Goal: Task Accomplishment & Management: Manage account settings

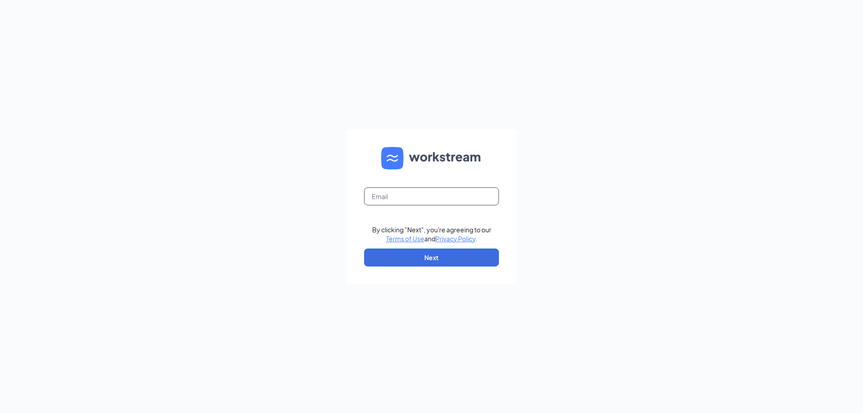
click at [406, 194] on input "text" at bounding box center [431, 196] width 135 height 18
type input "[EMAIL_ADDRESS][DOMAIN_NAME]"
click at [364, 249] on button "Next" at bounding box center [431, 258] width 135 height 18
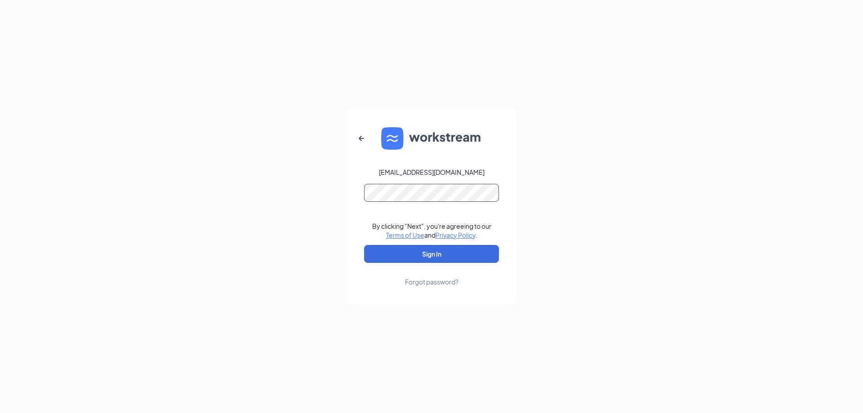
click at [364, 245] on button "Sign In" at bounding box center [431, 254] width 135 height 18
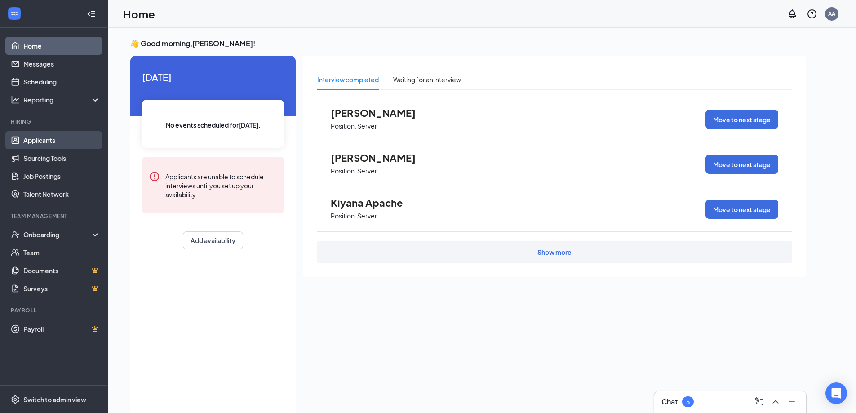
click at [42, 143] on link "Applicants" at bounding box center [61, 140] width 77 height 18
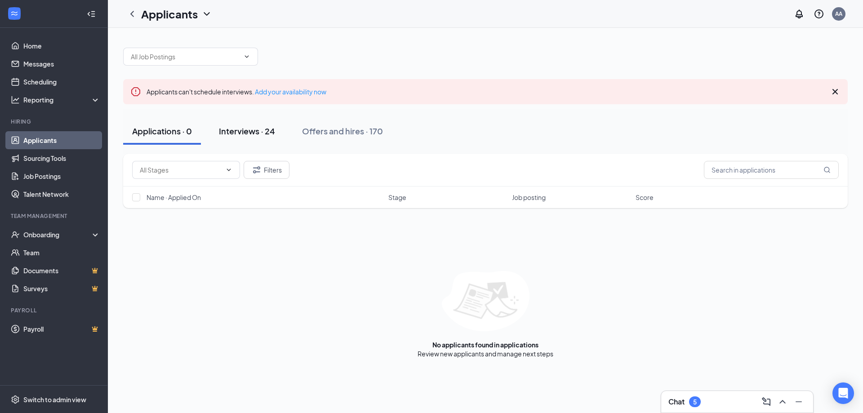
drag, startPoint x: 258, startPoint y: 130, endPoint x: 265, endPoint y: 131, distance: 7.2
click at [258, 130] on div "Interviews · 24" at bounding box center [247, 130] width 56 height 11
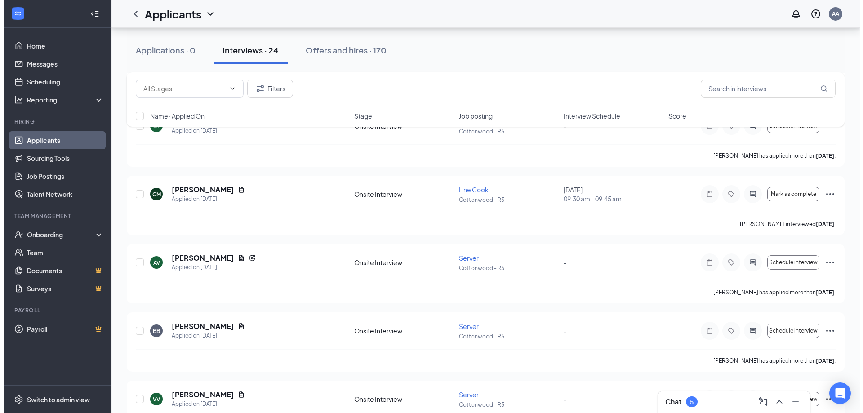
scroll to position [135, 0]
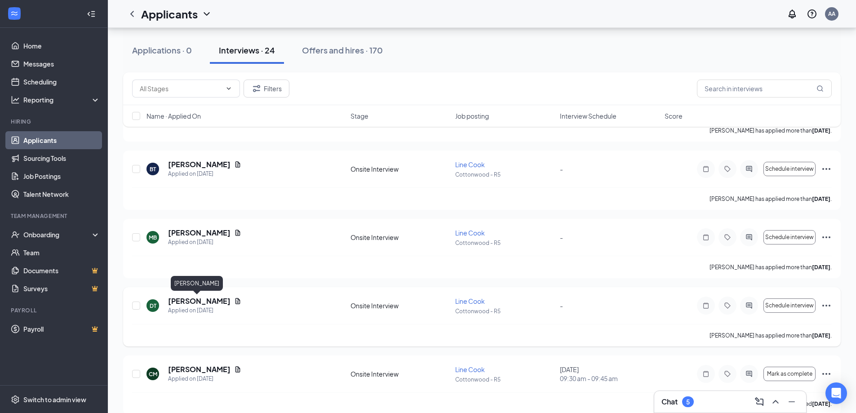
click at [189, 301] on h5 "[PERSON_NAME]" at bounding box center [199, 301] width 62 height 10
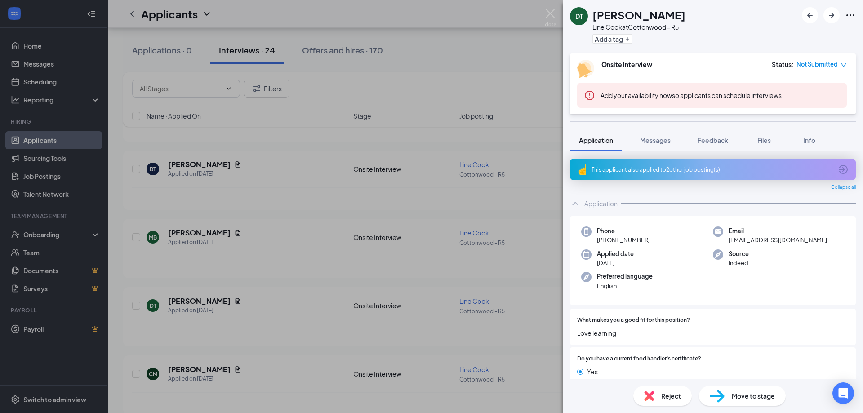
click at [696, 170] on div "This applicant also applied to 2 other job posting(s)" at bounding box center [712, 170] width 241 height 8
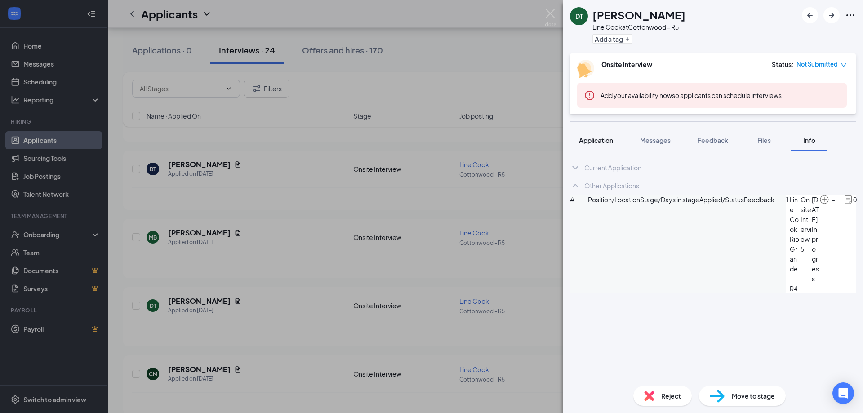
click at [582, 135] on button "Application" at bounding box center [596, 140] width 52 height 22
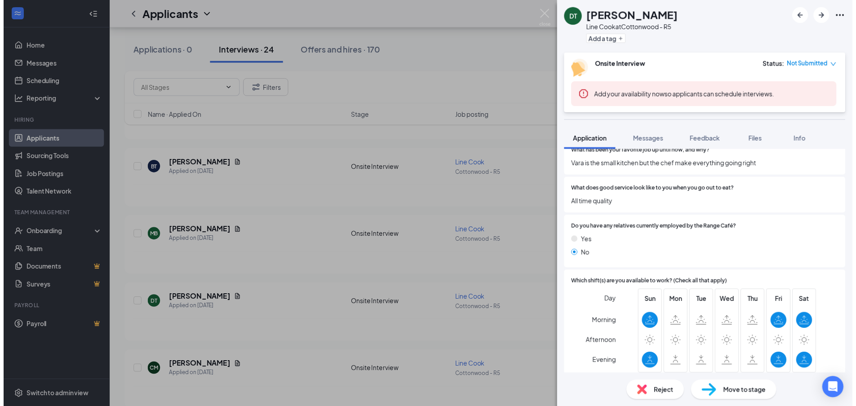
scroll to position [450, 0]
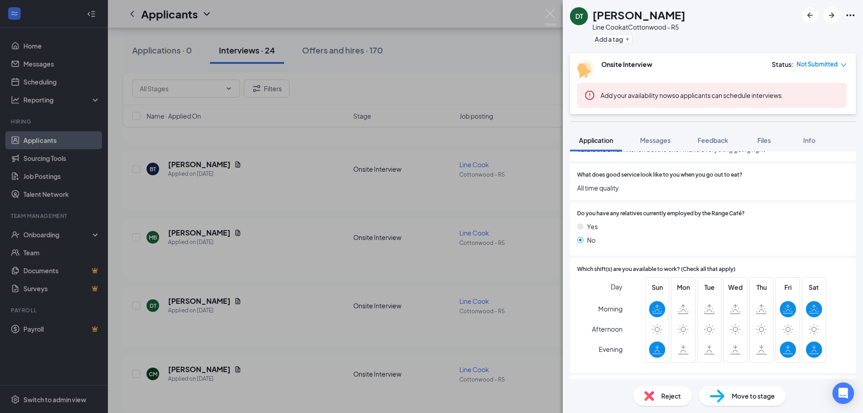
click at [503, 304] on div "DT [PERSON_NAME] Line Cook at [GEOGRAPHIC_DATA] - R5 Add a tag Onsite Interview…" at bounding box center [431, 206] width 863 height 413
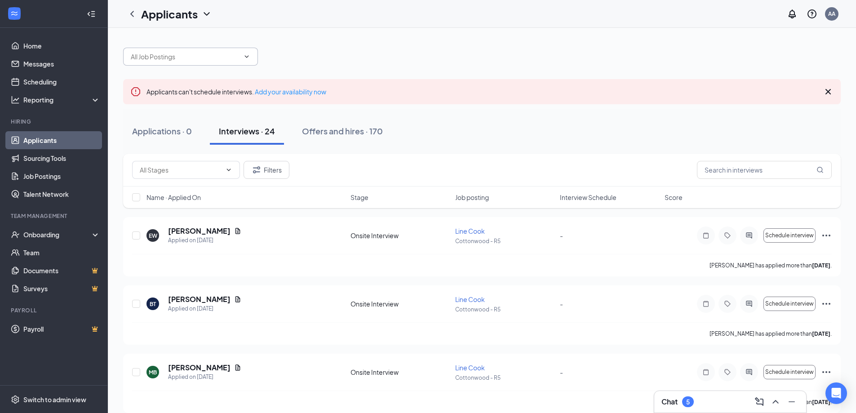
click at [176, 55] on input "text" at bounding box center [185, 57] width 109 height 10
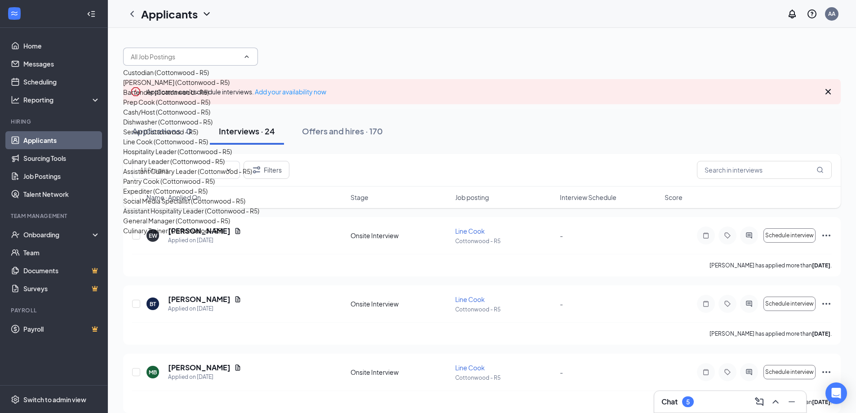
scroll to position [22, 0]
click at [162, 137] on div "Server (Cottonwood - R5)" at bounding box center [191, 132] width 136 height 10
type input "Server (Cottonwood - R5)"
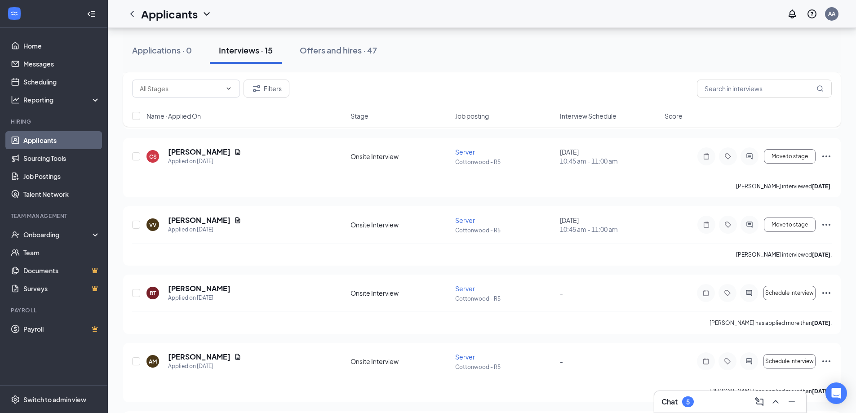
scroll to position [719, 0]
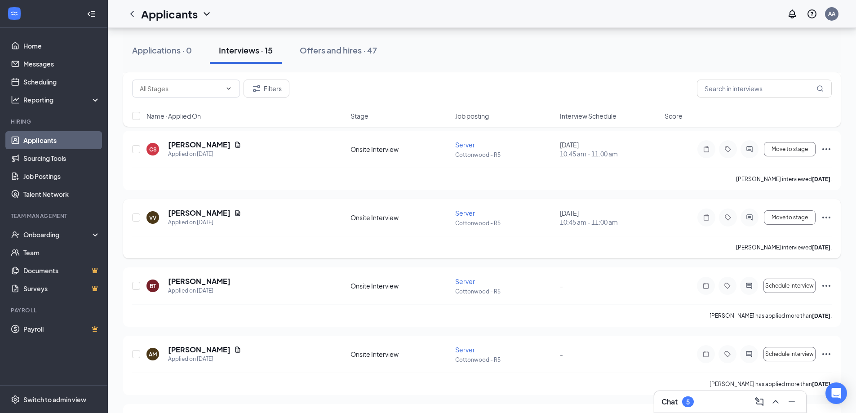
click at [824, 217] on icon "Ellipses" at bounding box center [827, 218] width 8 height 2
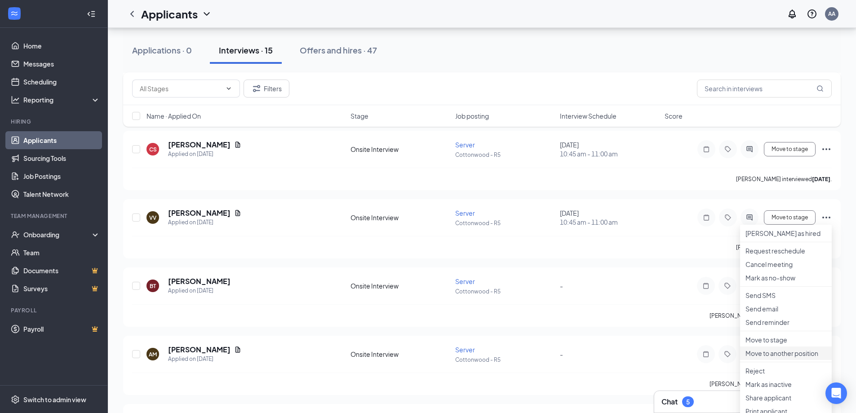
scroll to position [809, 0]
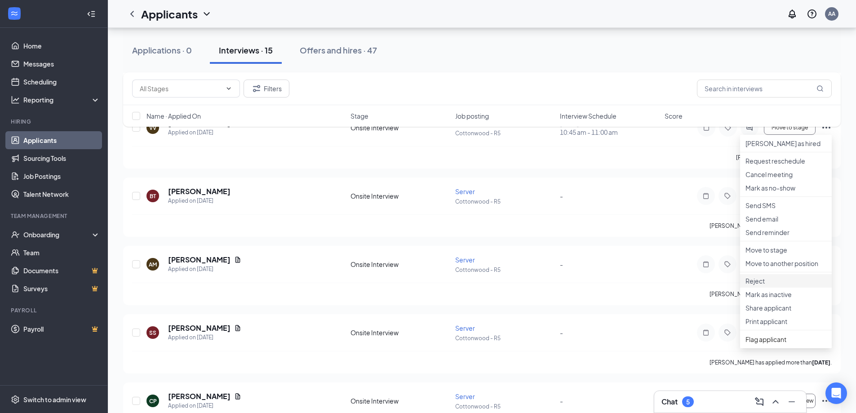
click at [770, 288] on li "Reject" at bounding box center [786, 280] width 92 height 13
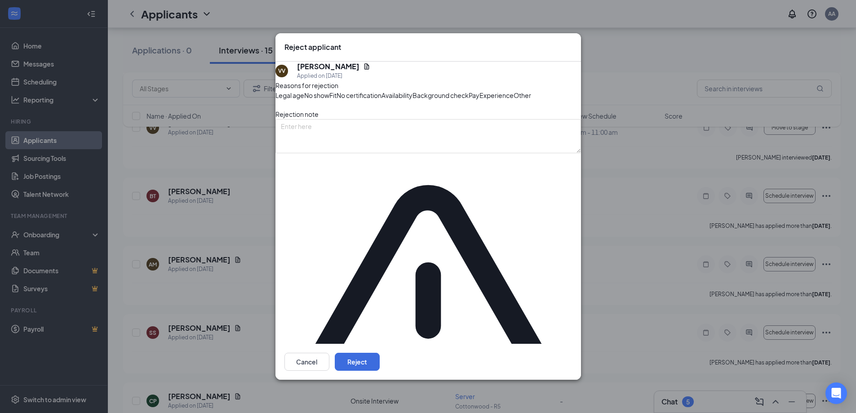
click at [337, 100] on div "Fit" at bounding box center [333, 95] width 7 height 10
click at [514, 100] on span "Other" at bounding box center [523, 95] width 18 height 10
click at [404, 153] on textarea at bounding box center [429, 136] width 306 height 34
type textarea "A"
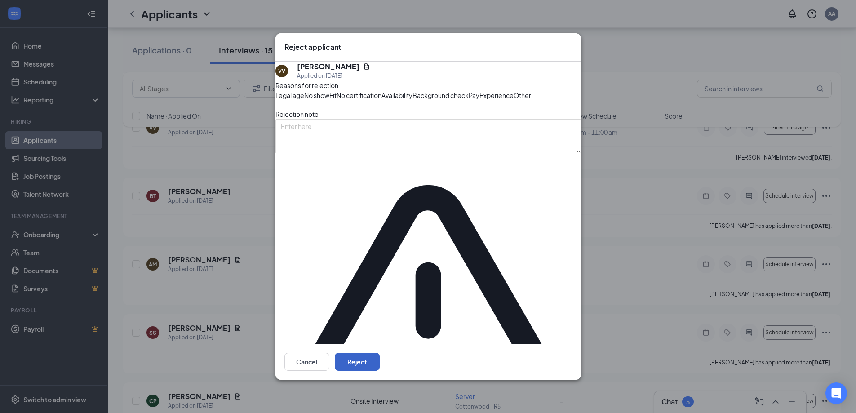
click at [380, 353] on button "Reject" at bounding box center [357, 362] width 45 height 18
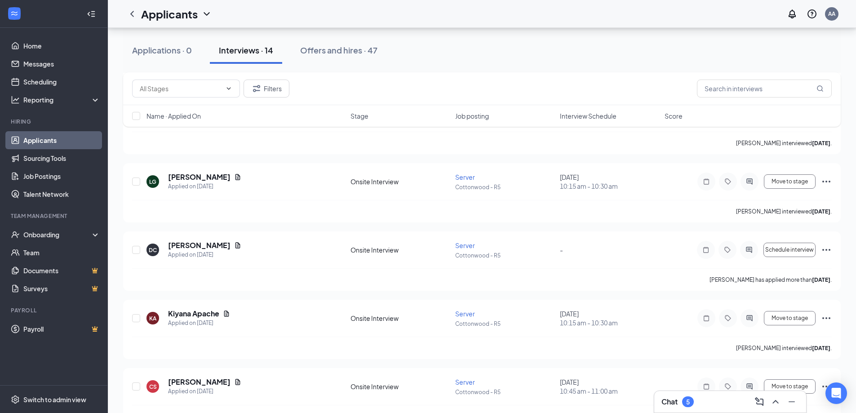
scroll to position [466, 0]
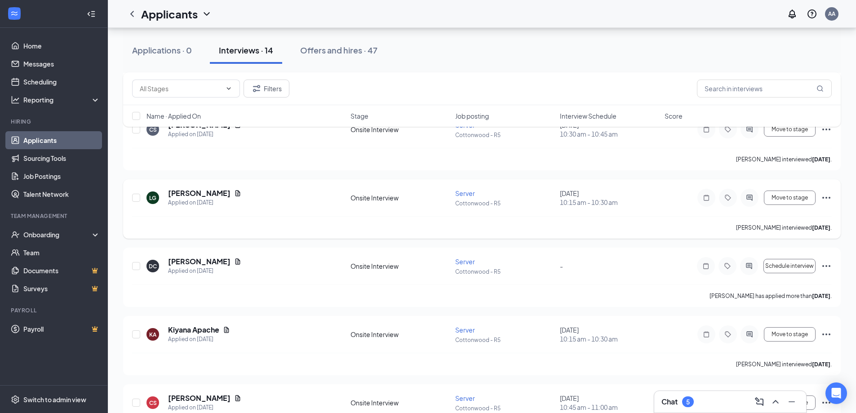
click at [825, 200] on icon "Ellipses" at bounding box center [826, 197] width 11 height 11
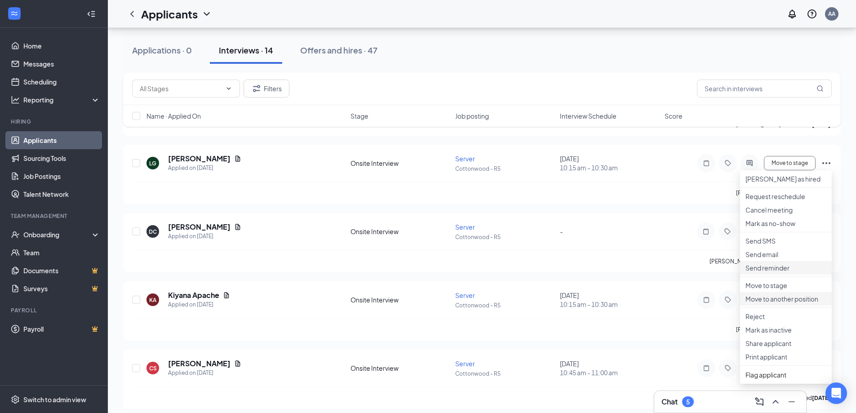
scroll to position [511, 0]
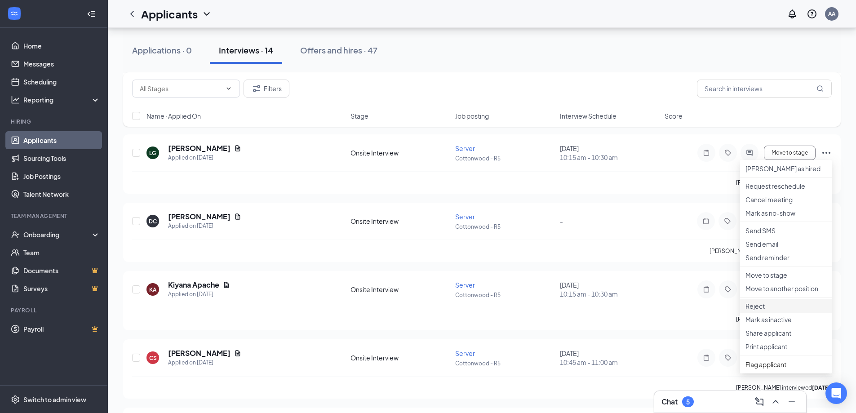
click at [776, 313] on li "Reject" at bounding box center [786, 305] width 92 height 13
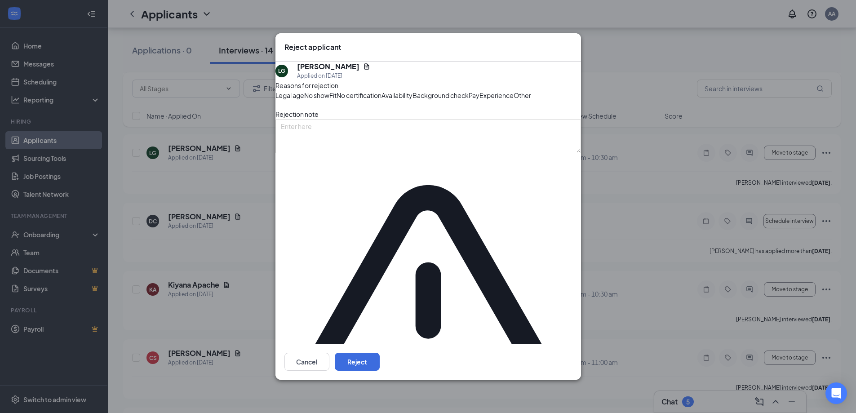
click at [337, 100] on span "Fit" at bounding box center [333, 95] width 7 height 10
click at [480, 100] on div "Experience" at bounding box center [497, 95] width 34 height 10
click at [514, 100] on div "Other" at bounding box center [523, 95] width 18 height 10
click at [380, 353] on button "Reject" at bounding box center [357, 362] width 45 height 18
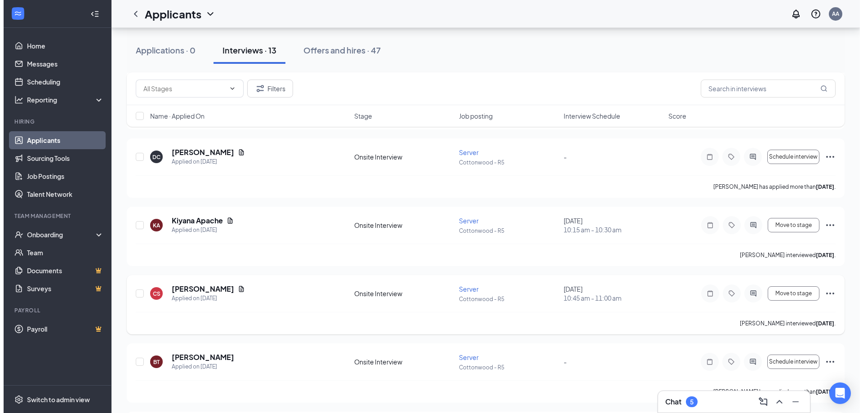
scroll to position [487, 0]
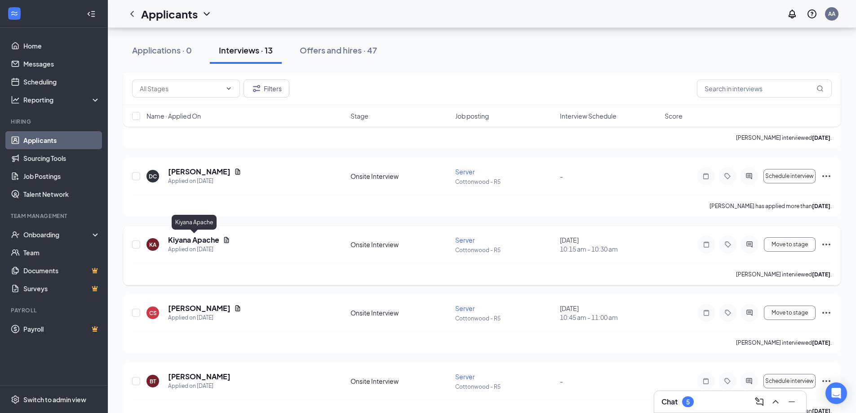
click at [208, 241] on h5 "Kiyana Apache" at bounding box center [193, 240] width 51 height 10
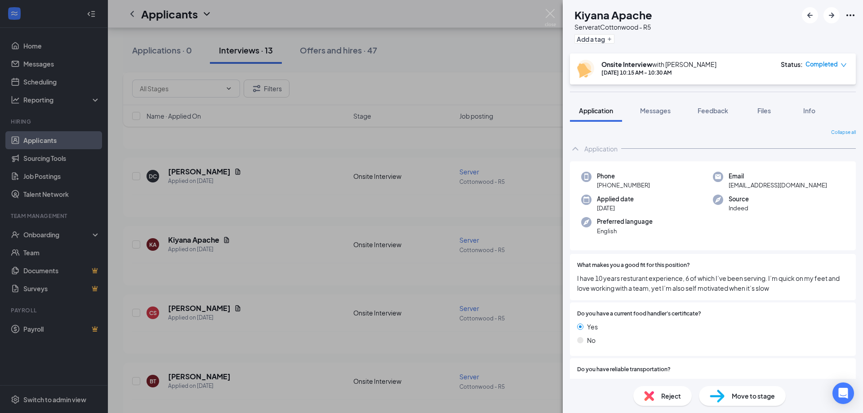
click at [670, 390] on div "Reject" at bounding box center [662, 396] width 58 height 20
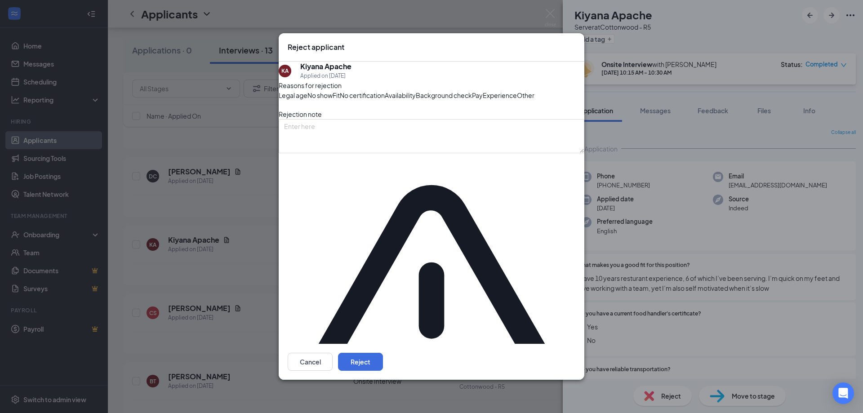
click at [483, 100] on span "Experience" at bounding box center [500, 95] width 34 height 10
click at [383, 353] on button "Reject" at bounding box center [360, 362] width 45 height 18
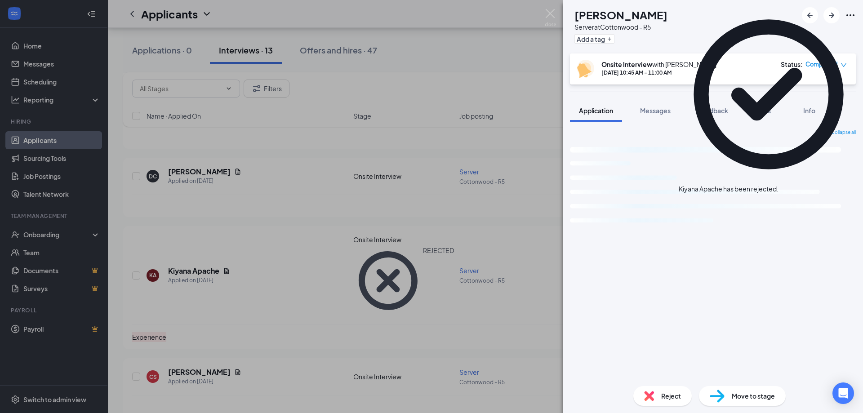
click at [150, 295] on div "CS [PERSON_NAME] Server at Cottonwood - R5 Add a tag Onsite Interview with [PER…" at bounding box center [431, 206] width 863 height 413
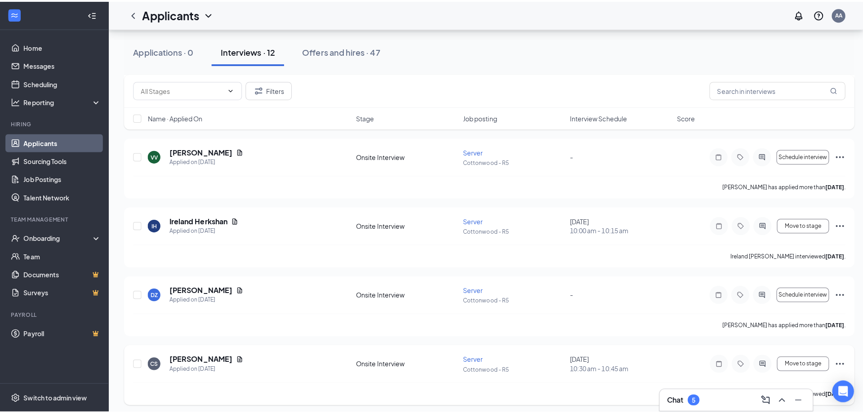
scroll to position [218, 0]
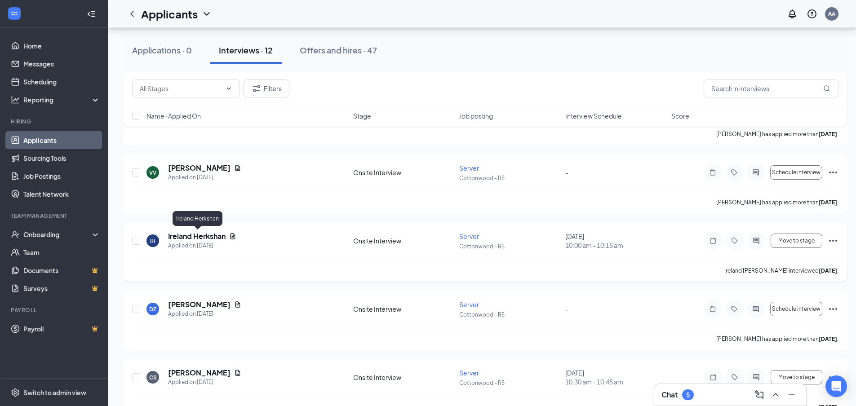
click at [196, 238] on h5 "Ireland Herkshan" at bounding box center [197, 237] width 58 height 10
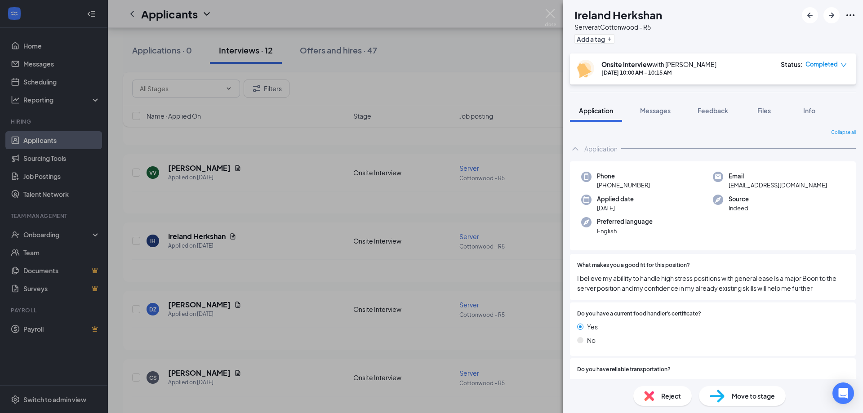
click at [669, 388] on div "Reject" at bounding box center [662, 396] width 58 height 20
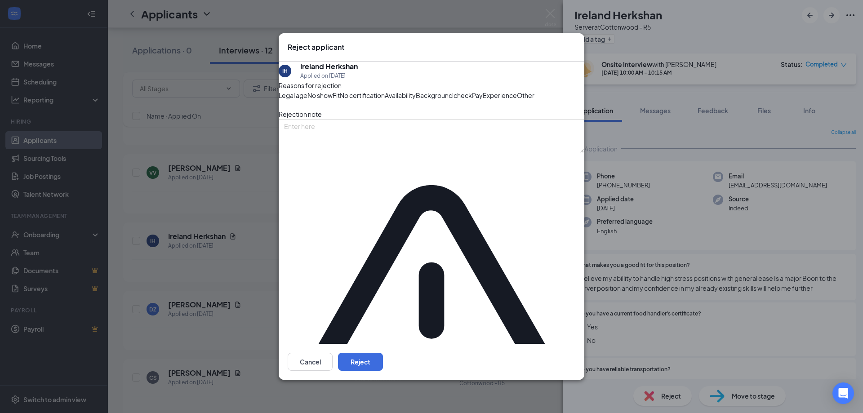
click at [483, 100] on span "Experience" at bounding box center [500, 95] width 34 height 10
click at [517, 100] on div "Other" at bounding box center [526, 95] width 18 height 10
click at [517, 100] on span "Other" at bounding box center [526, 95] width 18 height 10
click at [383, 353] on button "Reject" at bounding box center [360, 362] width 45 height 18
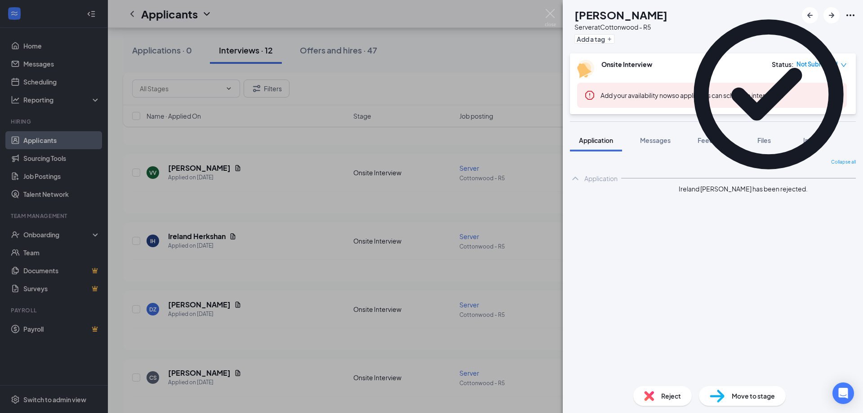
click at [232, 254] on div "DZ [PERSON_NAME] Server at [GEOGRAPHIC_DATA] - R5 Add a tag Onsite Interview St…" at bounding box center [431, 206] width 863 height 413
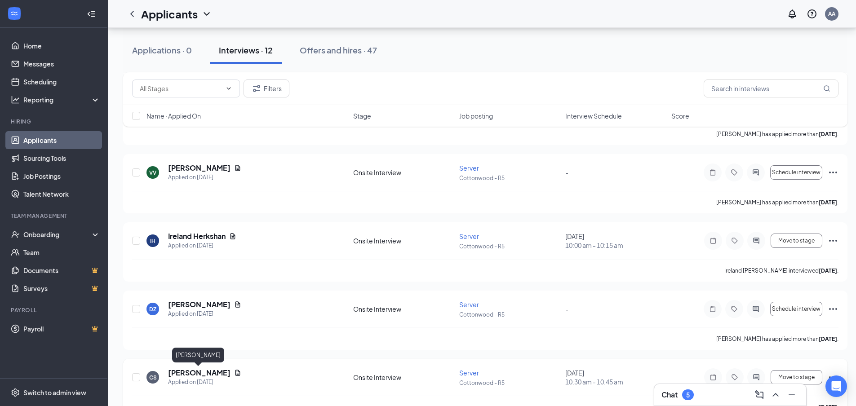
click at [211, 375] on h5 "[PERSON_NAME]" at bounding box center [199, 373] width 62 height 10
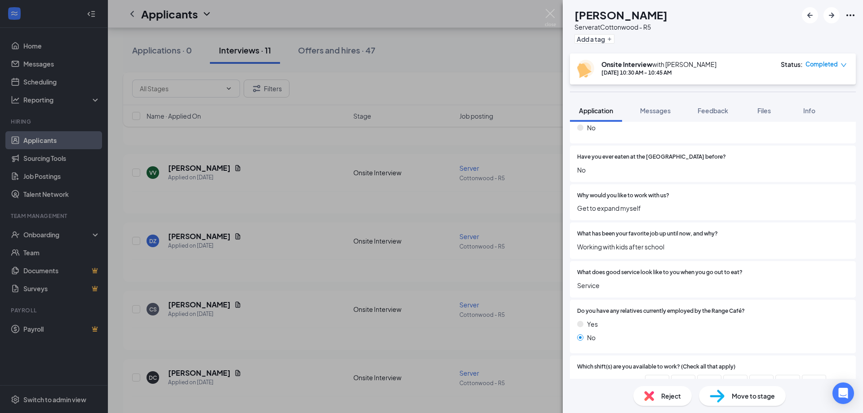
scroll to position [270, 0]
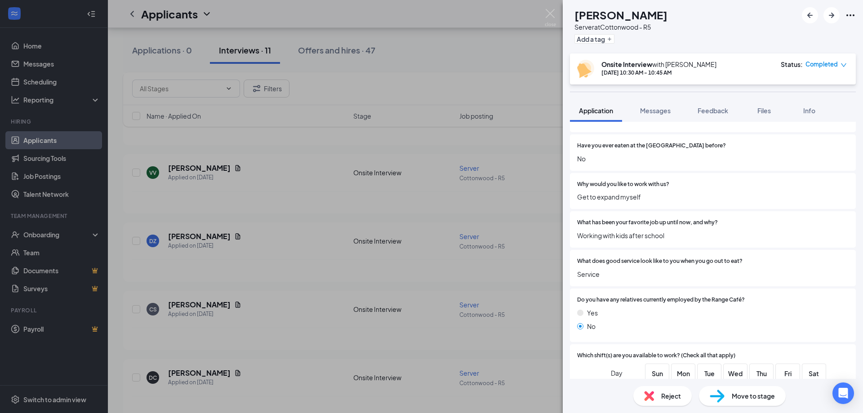
click at [660, 380] on div "Reject Move to stage" at bounding box center [713, 396] width 300 height 34
click at [661, 388] on div "Reject" at bounding box center [662, 396] width 58 height 20
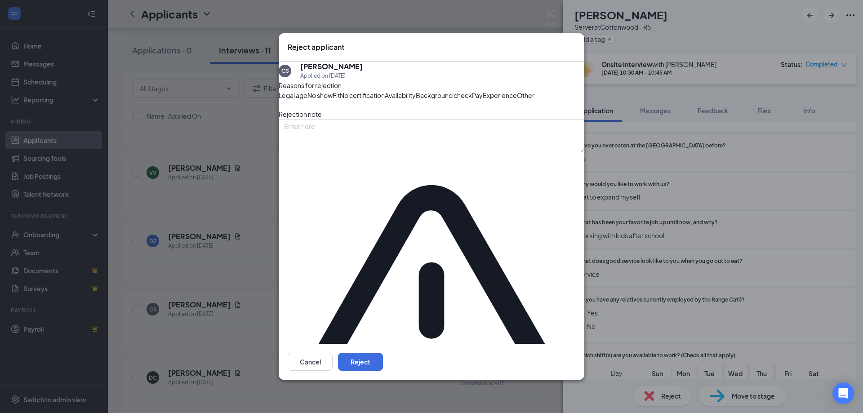
click at [517, 100] on div "Other" at bounding box center [526, 95] width 18 height 10
drag, startPoint x: 565, startPoint y: 342, endPoint x: 558, endPoint y: 339, distance: 7.0
click at [564, 344] on div "Cancel Reject" at bounding box center [432, 362] width 306 height 36
click at [383, 353] on button "Reject" at bounding box center [360, 362] width 45 height 18
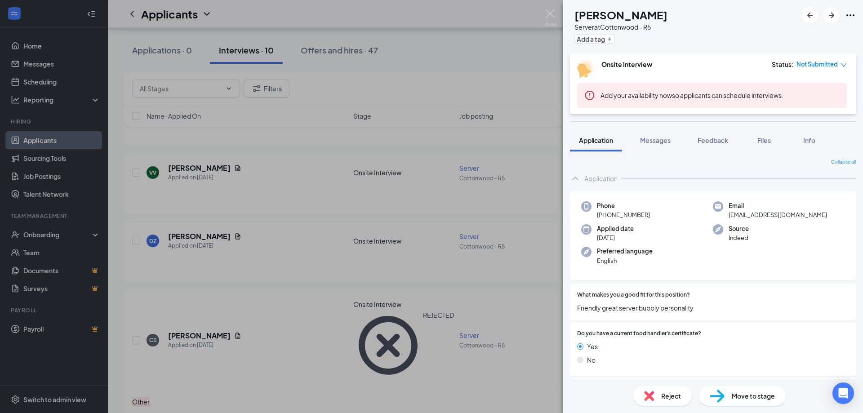
click at [169, 292] on div "DC [PERSON_NAME] Server at [GEOGRAPHIC_DATA] - R5 Add a tag Onsite Interview St…" at bounding box center [431, 206] width 863 height 413
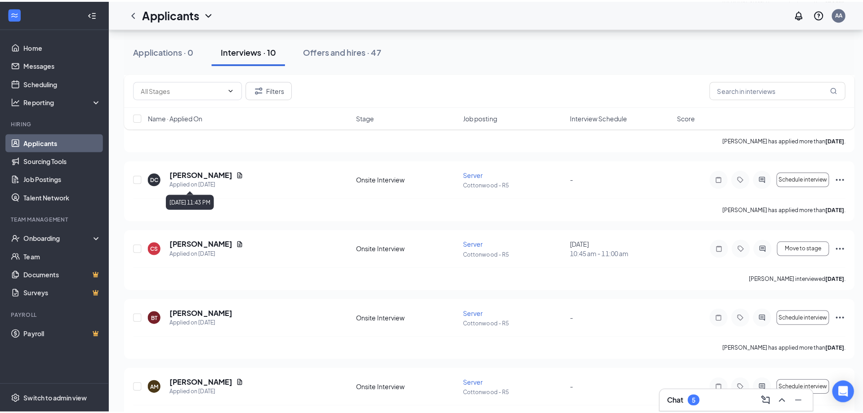
scroll to position [352, 0]
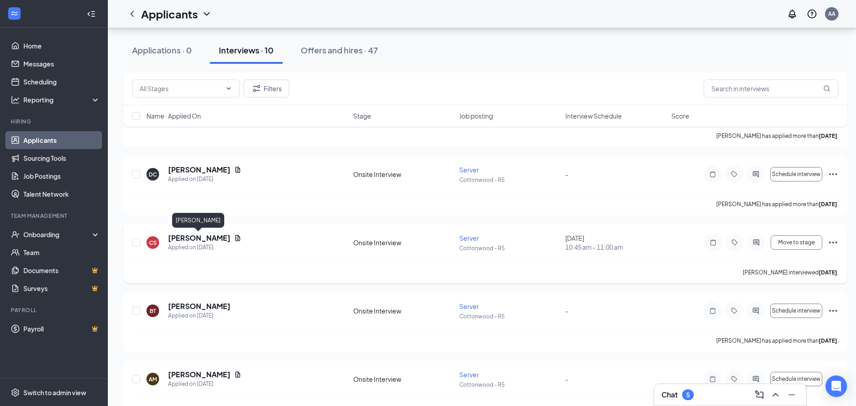
click at [202, 239] on h5 "[PERSON_NAME]" at bounding box center [199, 238] width 62 height 10
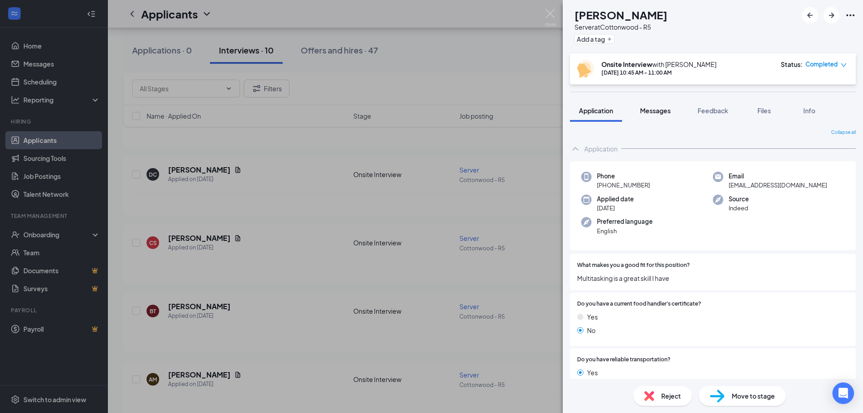
click at [655, 109] on span "Messages" at bounding box center [655, 111] width 31 height 8
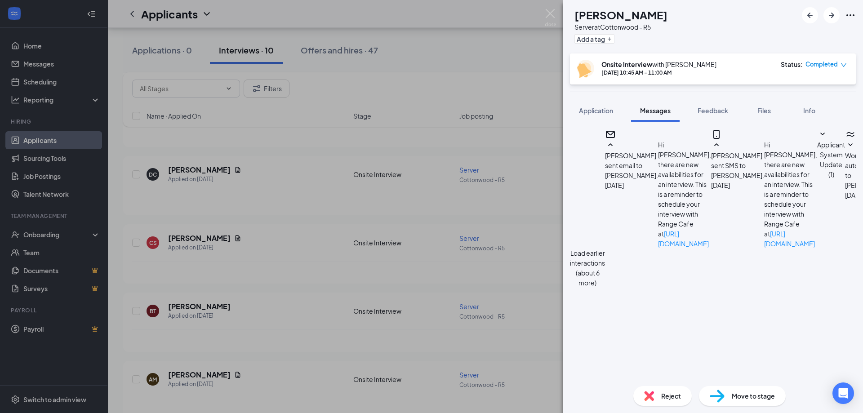
scroll to position [331, 0]
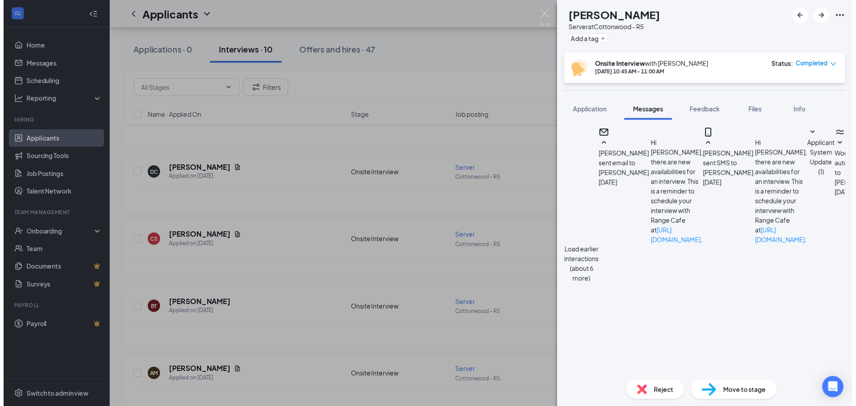
scroll to position [356, 0]
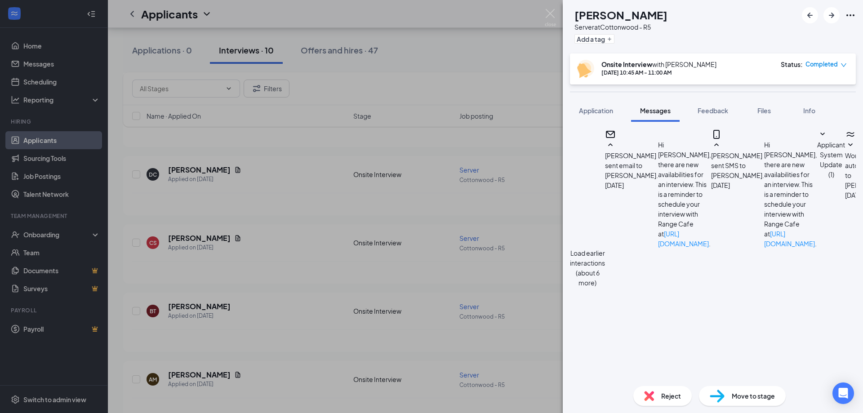
click at [535, 258] on div "CS [PERSON_NAME] Server at [GEOGRAPHIC_DATA] - R5 Add a tag Onsite Interview wi…" at bounding box center [431, 206] width 863 height 413
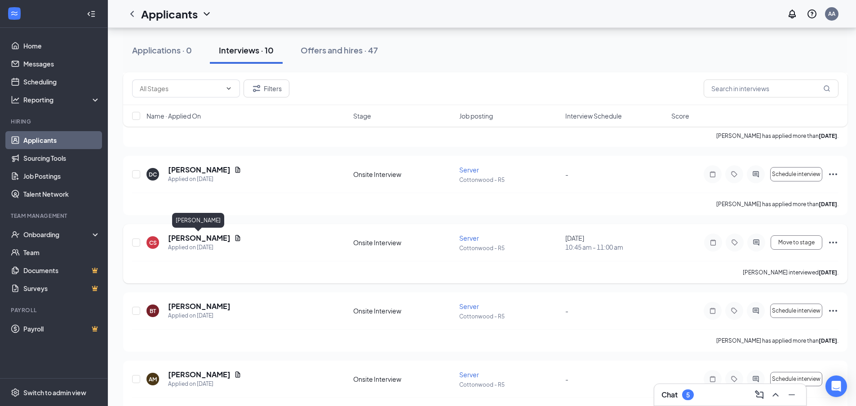
click at [214, 240] on h5 "[PERSON_NAME]" at bounding box center [199, 238] width 62 height 10
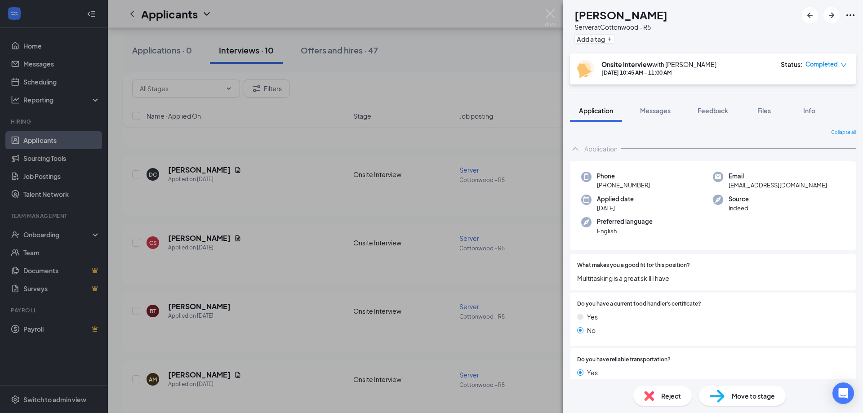
click at [657, 393] on div "Reject" at bounding box center [662, 396] width 58 height 20
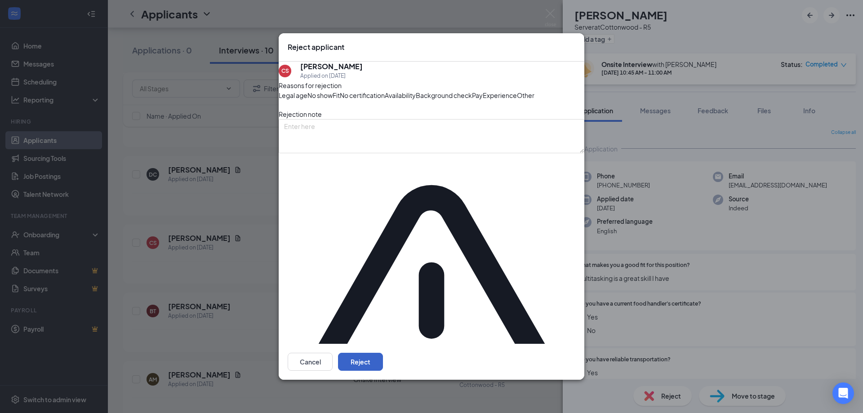
click at [383, 353] on button "Reject" at bounding box center [360, 362] width 45 height 18
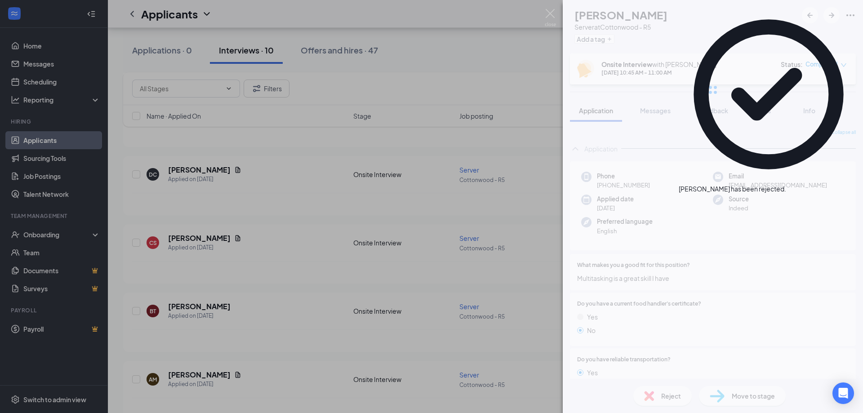
click at [320, 263] on div "CS [PERSON_NAME] Server at [GEOGRAPHIC_DATA] - R5 Add a tag Onsite Interview wi…" at bounding box center [431, 206] width 863 height 413
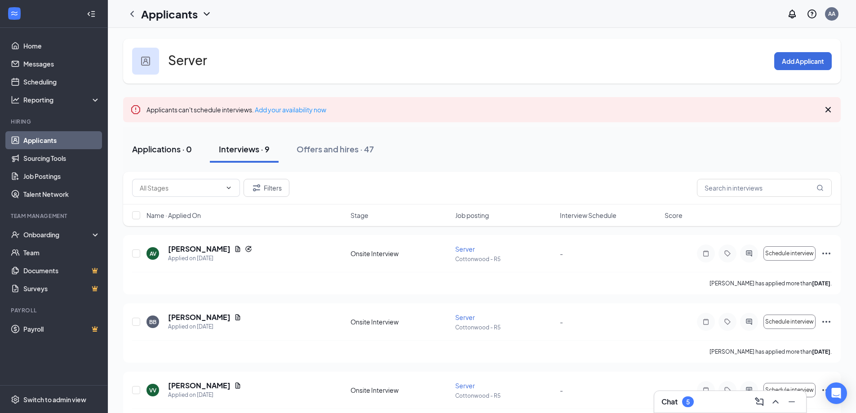
click at [183, 148] on div "Applications · 0" at bounding box center [162, 148] width 60 height 11
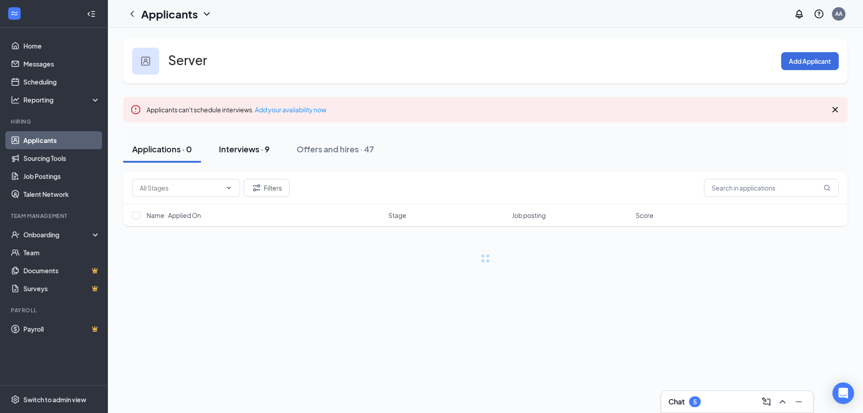
click at [246, 161] on button "Interviews · 9" at bounding box center [244, 149] width 69 height 27
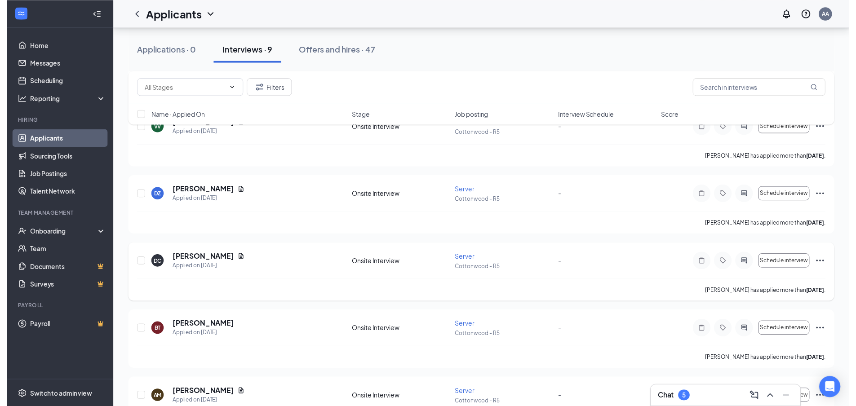
scroll to position [439, 0]
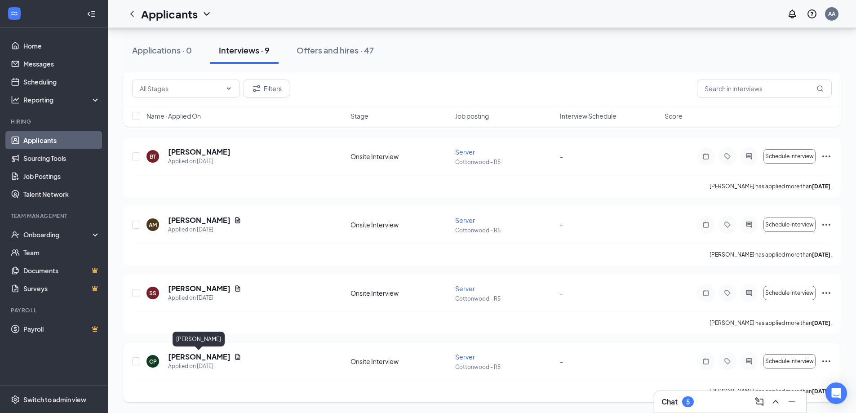
click at [213, 357] on h5 "[PERSON_NAME]" at bounding box center [199, 357] width 62 height 10
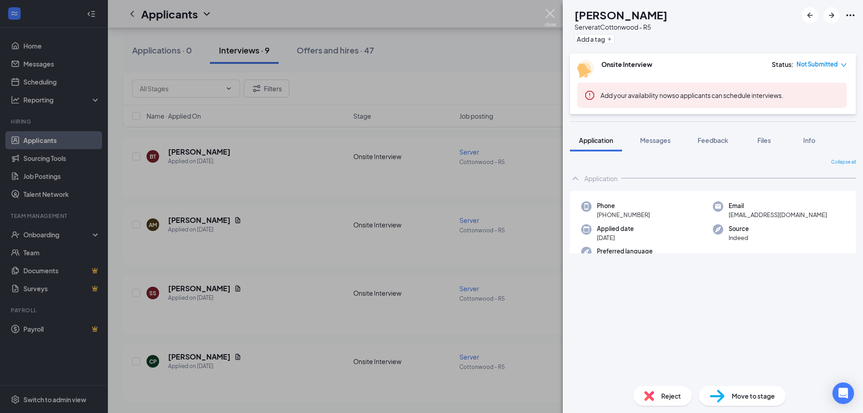
click at [553, 9] on img at bounding box center [550, 18] width 11 height 18
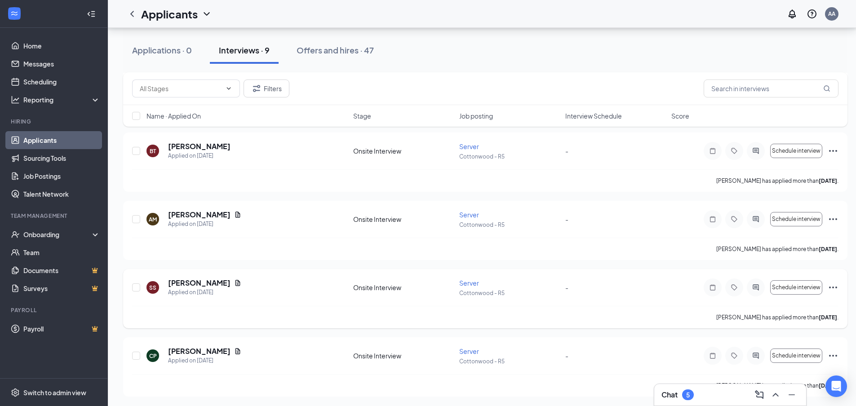
scroll to position [446, 0]
click at [759, 356] on icon "ActiveChat" at bounding box center [756, 355] width 6 height 6
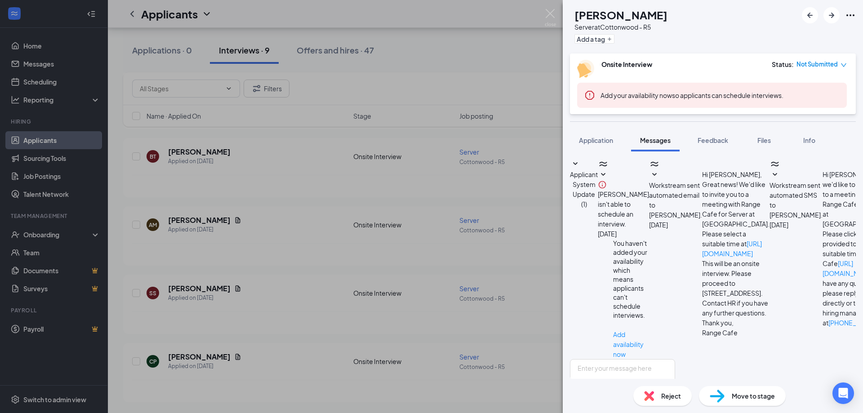
click at [649, 200] on span "[PERSON_NAME] isn't able to schedule an interview." at bounding box center [623, 209] width 51 height 38
click at [630, 180] on div at bounding box center [623, 174] width 51 height 11
click at [546, 14] on img at bounding box center [550, 18] width 11 height 18
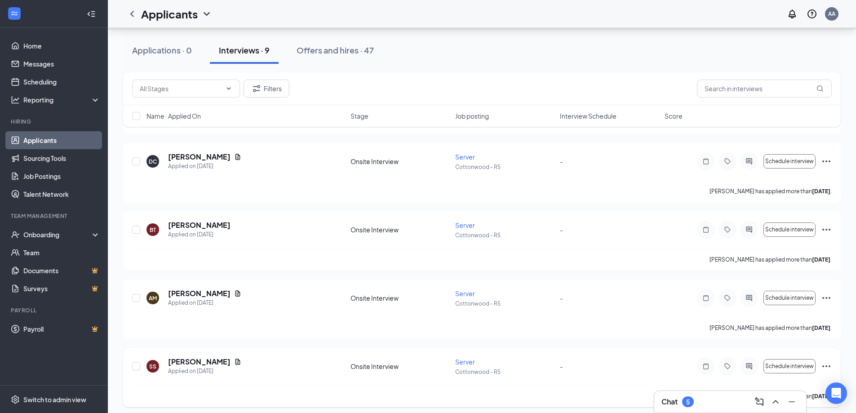
scroll to position [439, 0]
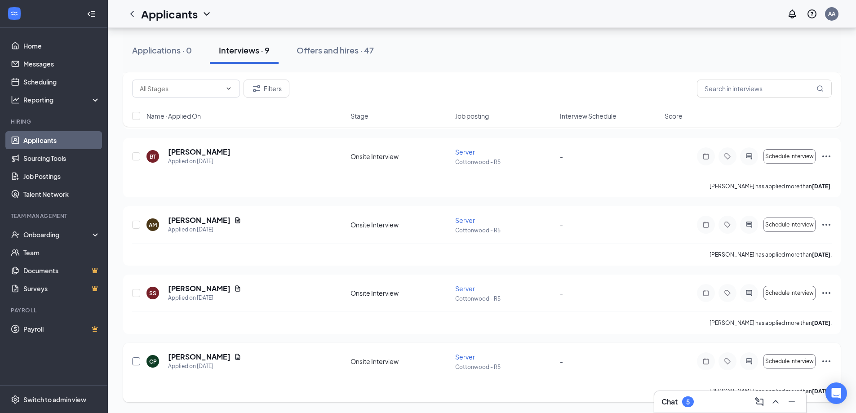
click at [132, 359] on div "CP [PERSON_NAME] Applied on [DATE] Onsite Interview Server Cottonwood - R5 - Sc…" at bounding box center [482, 372] width 718 height 59
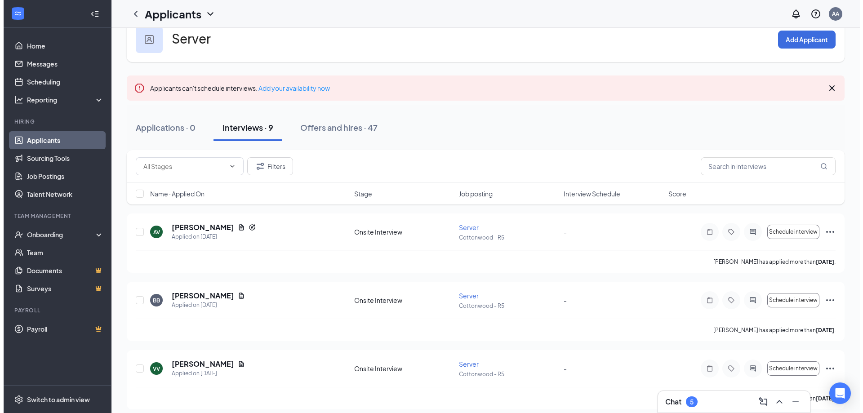
scroll to position [0, 0]
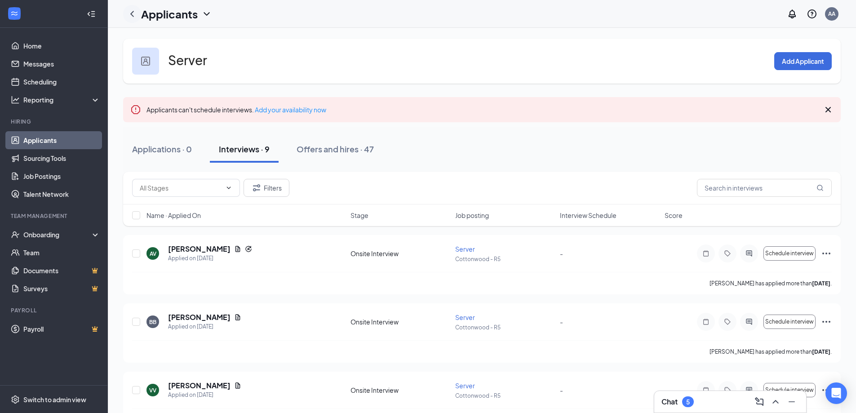
click at [134, 19] on div at bounding box center [132, 14] width 18 height 18
click at [134, 14] on icon "ChevronLeft" at bounding box center [132, 14] width 11 height 11
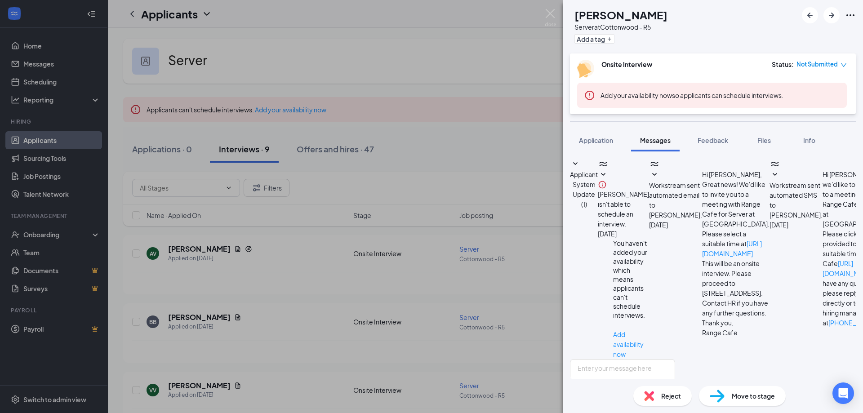
scroll to position [205, 0]
click at [414, 64] on div "CP [PERSON_NAME] Server at [GEOGRAPHIC_DATA] - R5 Add a tag Onsite Interview St…" at bounding box center [431, 206] width 863 height 413
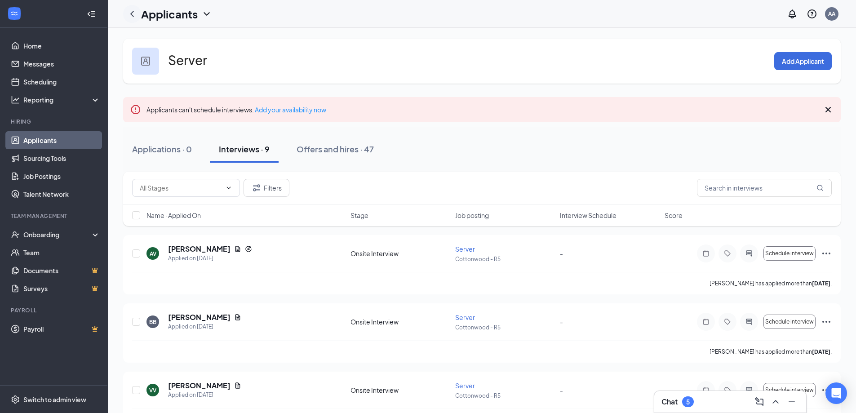
click at [131, 13] on icon "ChevronLeft" at bounding box center [132, 14] width 4 height 6
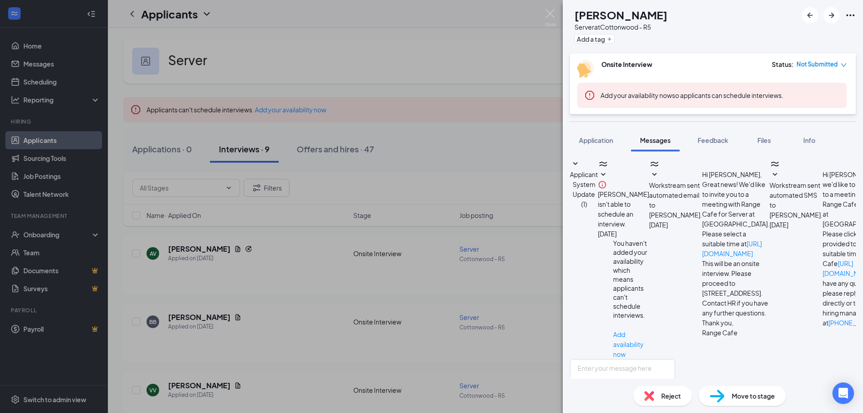
scroll to position [205, 0]
click at [541, 19] on div "CP [PERSON_NAME] Server at [GEOGRAPHIC_DATA] - R5 Add a tag Onsite Interview St…" at bounding box center [431, 206] width 863 height 413
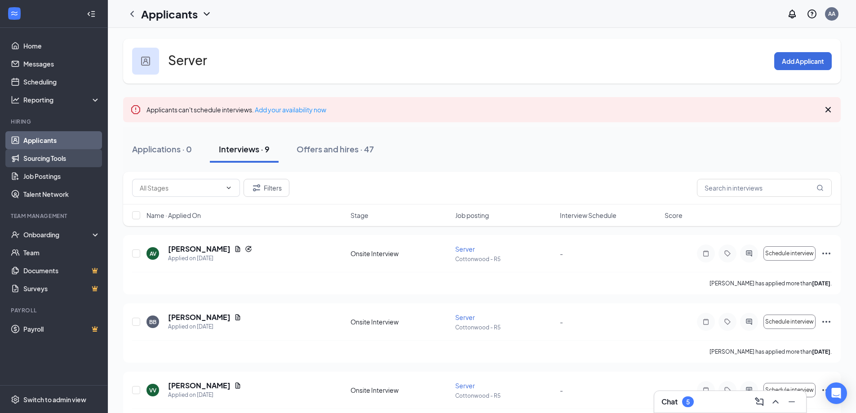
click at [40, 165] on link "Sourcing Tools" at bounding box center [61, 158] width 77 height 18
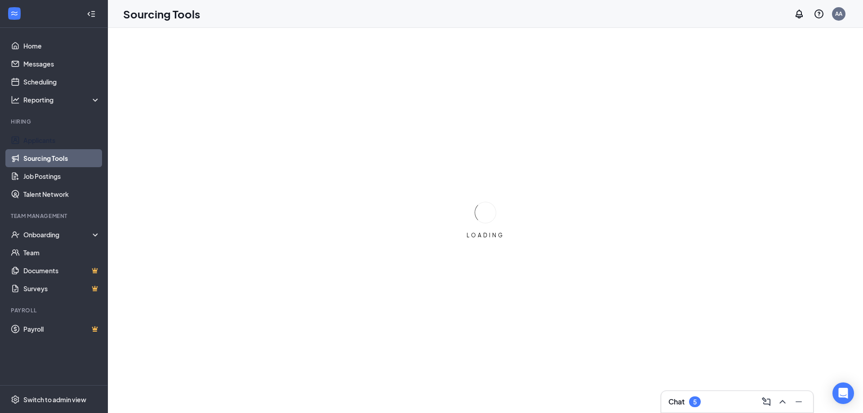
click at [42, 141] on link "Applicants" at bounding box center [61, 140] width 77 height 18
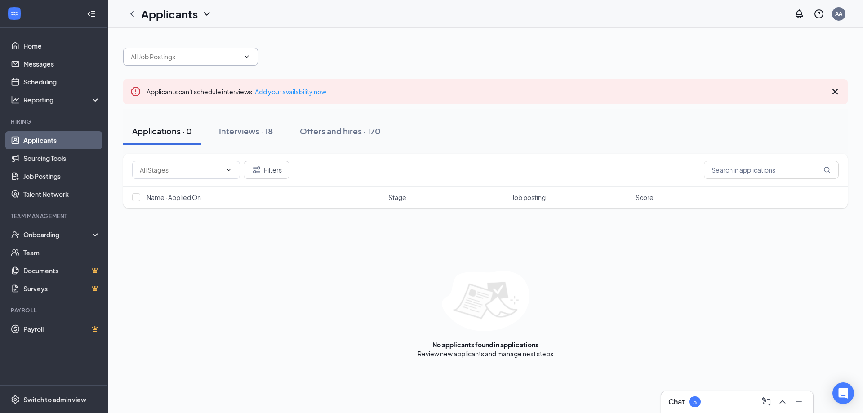
click at [219, 57] on input "text" at bounding box center [185, 57] width 109 height 10
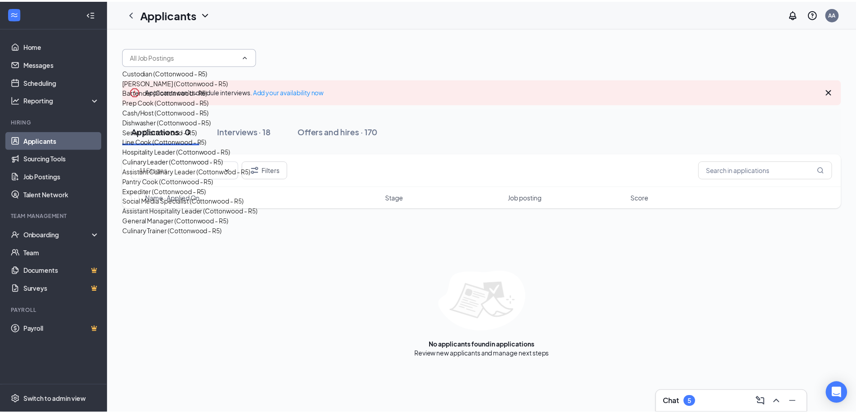
scroll to position [67, 0]
click at [165, 147] on div "Line Cook (Cottonwood - R5)" at bounding box center [165, 142] width 85 height 10
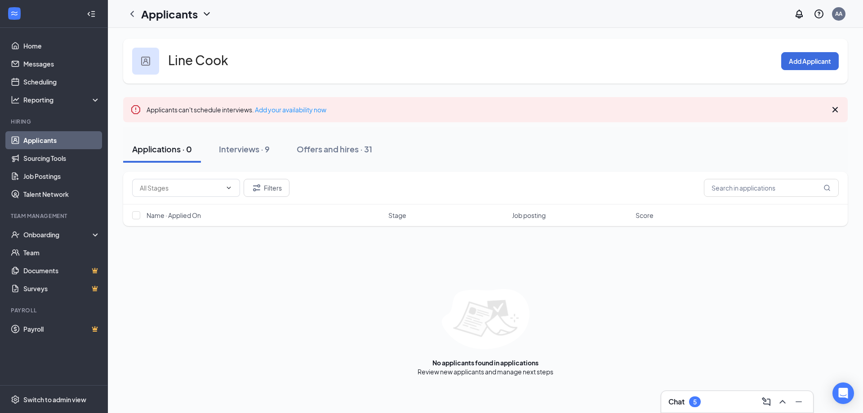
click at [256, 169] on div "Applications · 0 Interviews · 9 Offers and hires · 31" at bounding box center [485, 149] width 725 height 45
click at [253, 152] on div "Interviews · 9" at bounding box center [244, 148] width 51 height 11
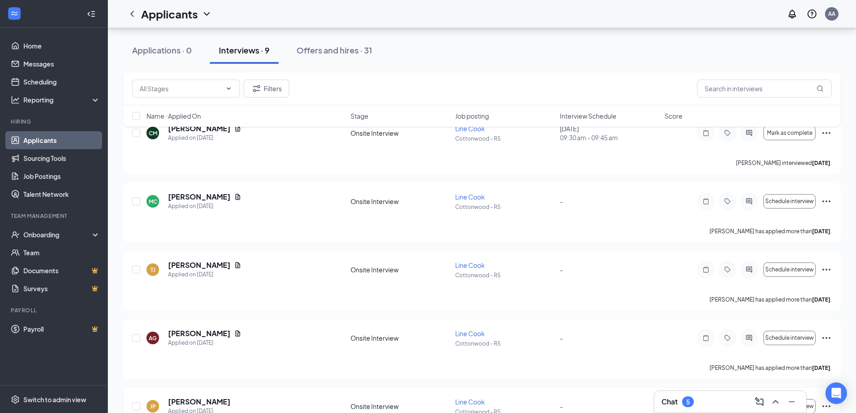
scroll to position [439, 0]
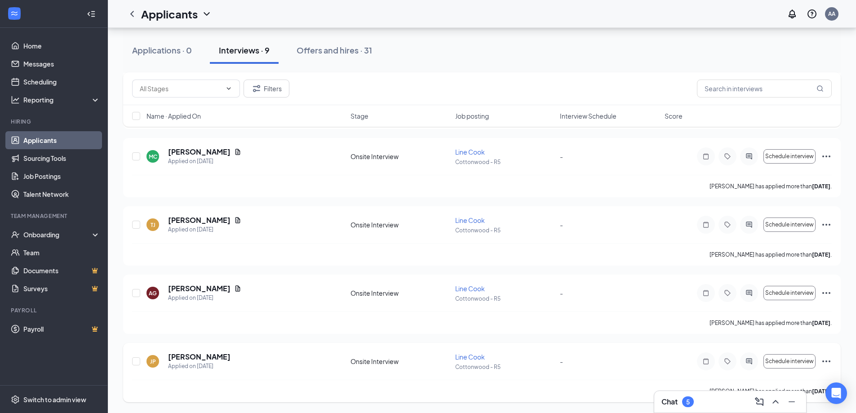
click at [831, 357] on icon "Ellipses" at bounding box center [826, 361] width 11 height 11
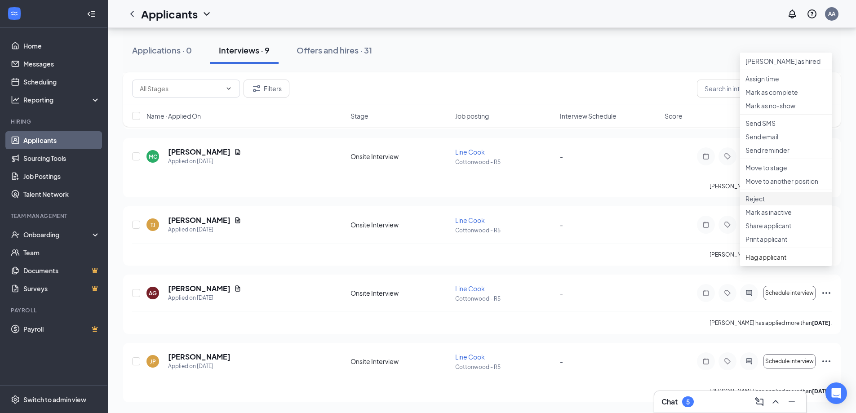
click at [780, 203] on p "Reject" at bounding box center [786, 198] width 81 height 9
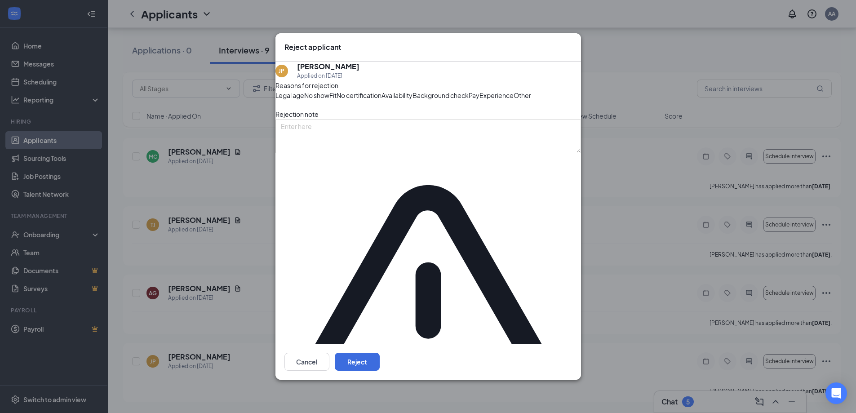
click at [469, 100] on div "Pay" at bounding box center [474, 95] width 11 height 10
click at [413, 100] on span "Availability" at bounding box center [397, 95] width 31 height 10
click at [380, 353] on button "Reject" at bounding box center [357, 362] width 45 height 18
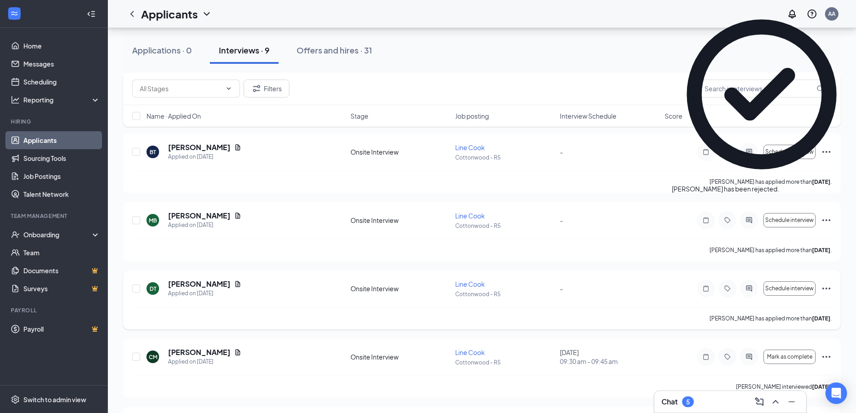
scroll to position [191, 0]
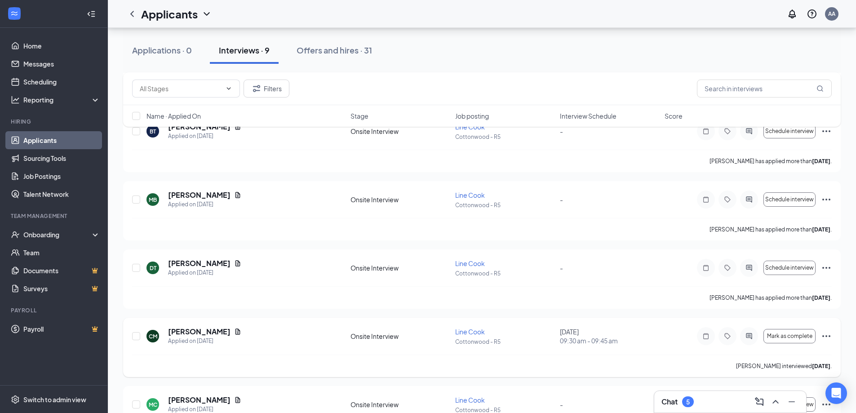
click at [826, 334] on icon "Ellipses" at bounding box center [826, 336] width 11 height 11
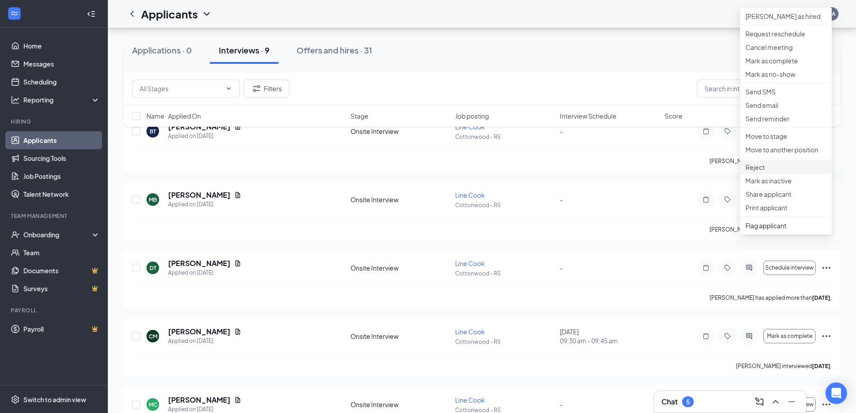
click at [763, 172] on p "Reject" at bounding box center [786, 167] width 81 height 9
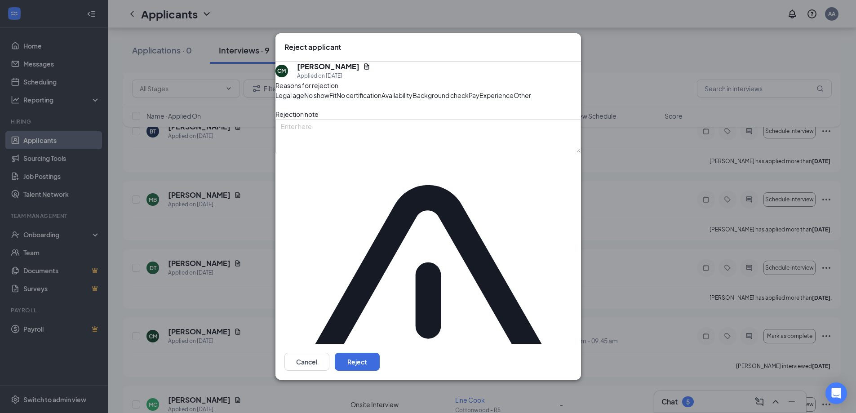
click at [480, 100] on span "Experience" at bounding box center [497, 95] width 34 height 10
click at [413, 100] on span "Availability" at bounding box center [397, 95] width 31 height 10
click at [514, 100] on div "Other" at bounding box center [523, 95] width 18 height 10
click at [380, 353] on button "Reject" at bounding box center [357, 362] width 45 height 18
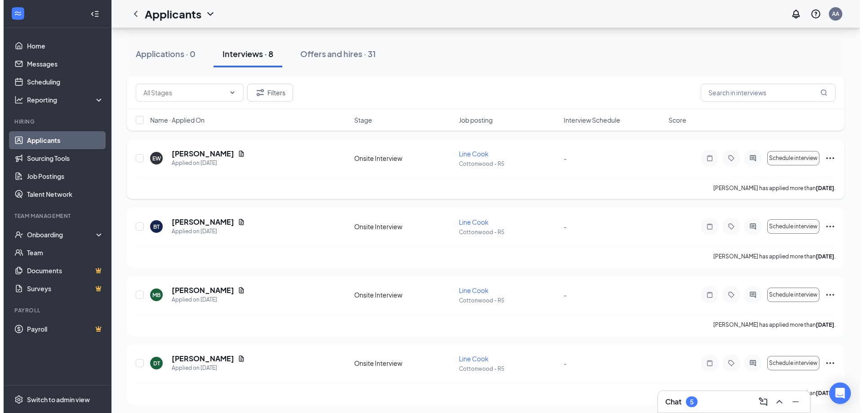
scroll to position [101, 0]
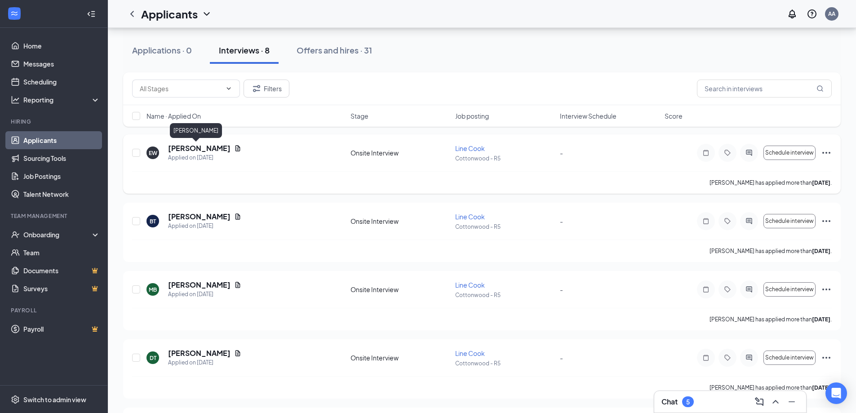
click at [198, 151] on h5 "[PERSON_NAME]" at bounding box center [199, 148] width 62 height 10
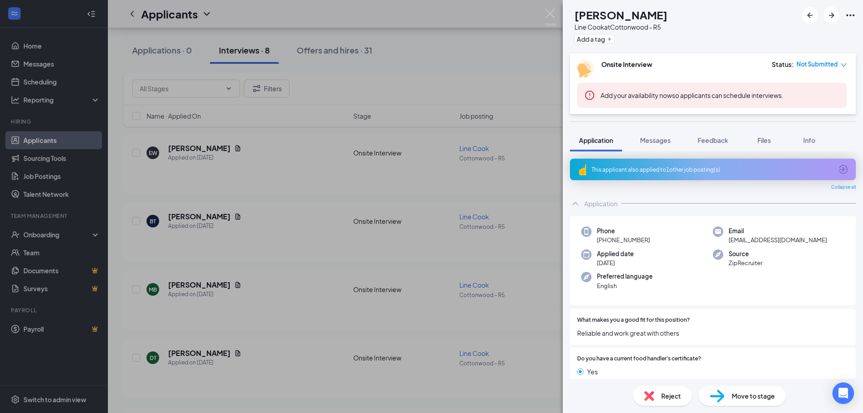
click at [710, 169] on div "This applicant also applied to 1 other job posting(s)" at bounding box center [712, 170] width 241 height 8
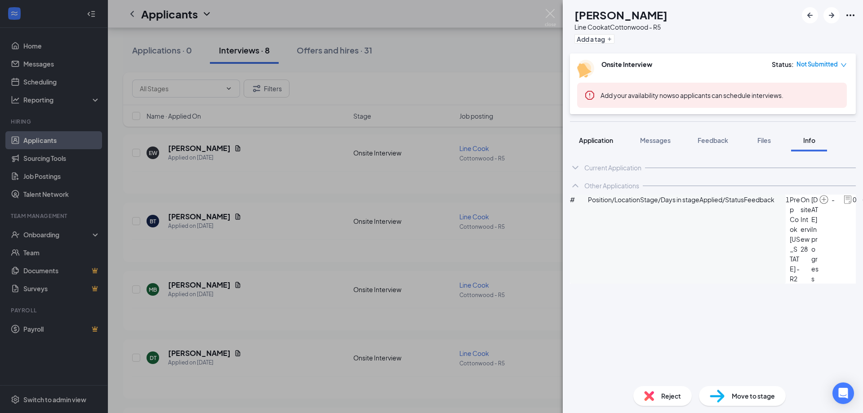
click at [605, 146] on button "Application" at bounding box center [596, 140] width 52 height 22
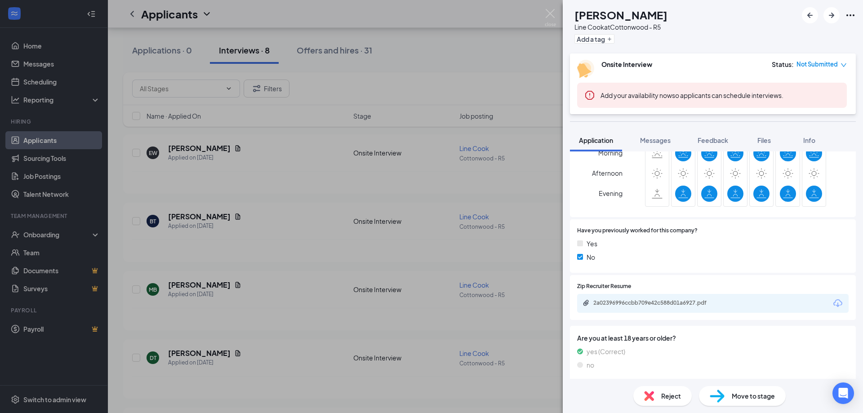
scroll to position [610, 0]
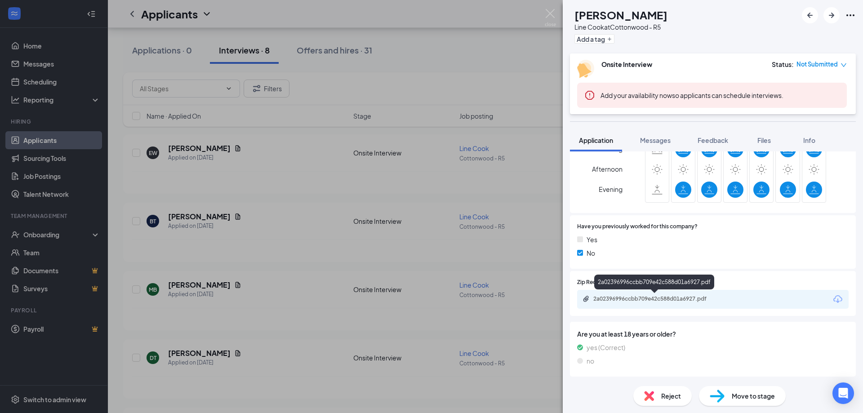
click at [663, 300] on div "2a02396996ccbb709e42c588d01a6927.pdf" at bounding box center [656, 298] width 126 height 7
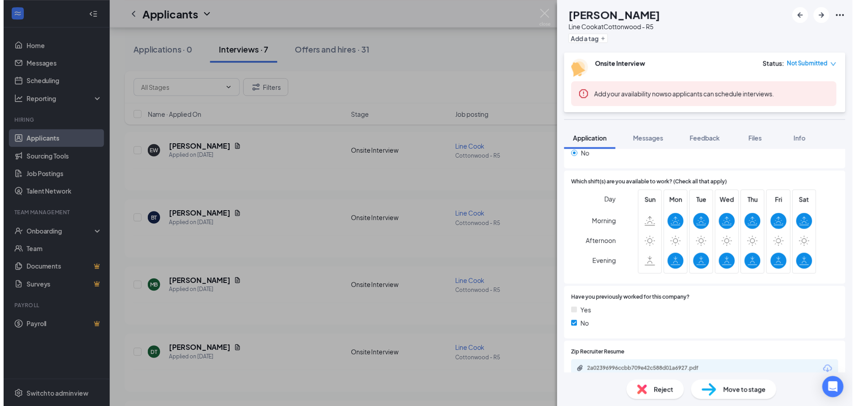
scroll to position [472, 0]
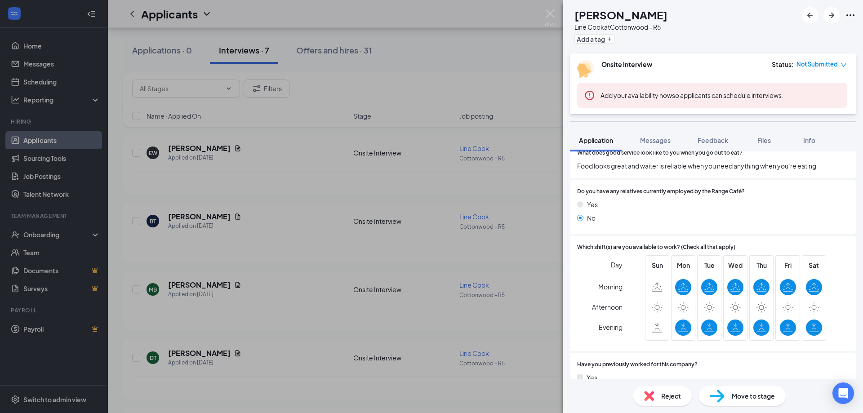
click at [379, 265] on div "EW [PERSON_NAME] Line Cook at [GEOGRAPHIC_DATA] - R5 Add a tag Onsite Interview…" at bounding box center [431, 206] width 863 height 413
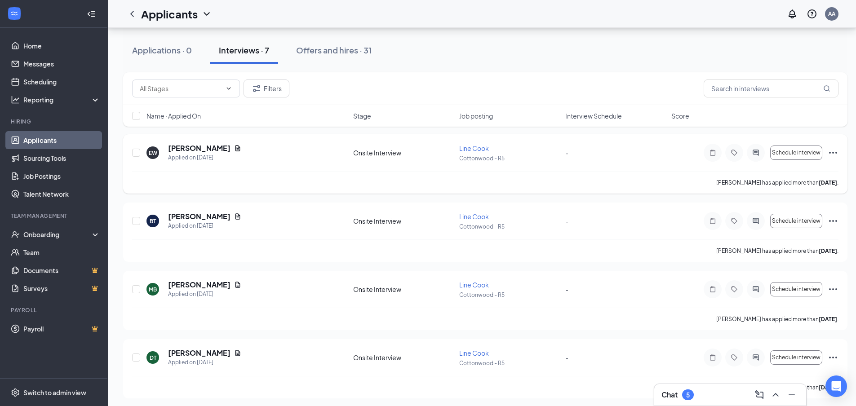
click at [835, 152] on icon "Ellipses" at bounding box center [833, 152] width 11 height 11
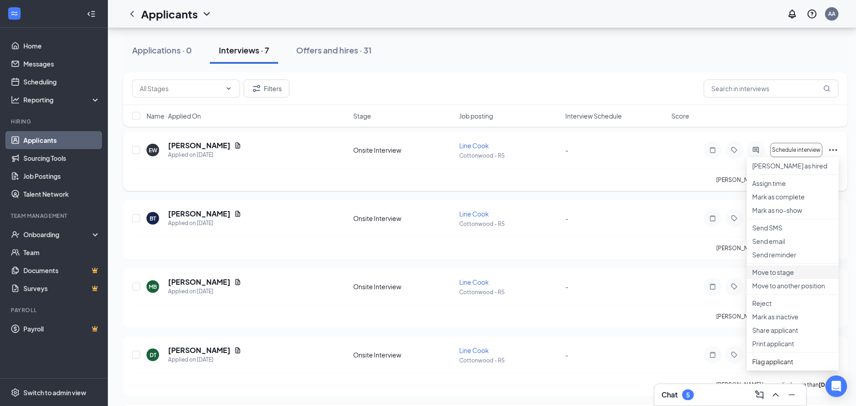
scroll to position [191, 0]
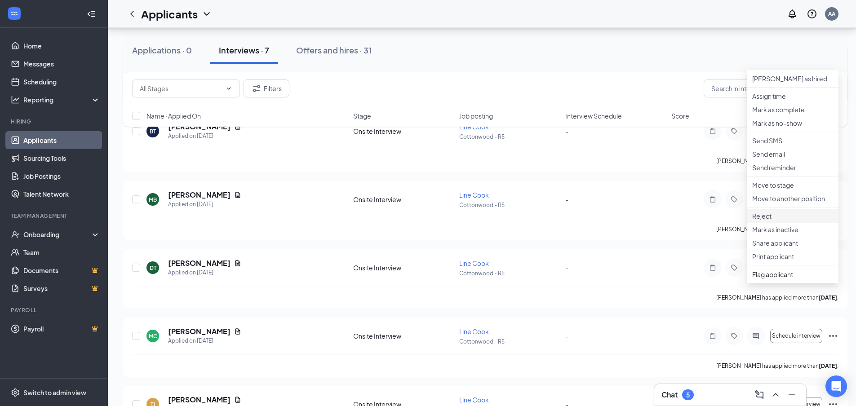
click at [775, 221] on p "Reject" at bounding box center [793, 216] width 81 height 9
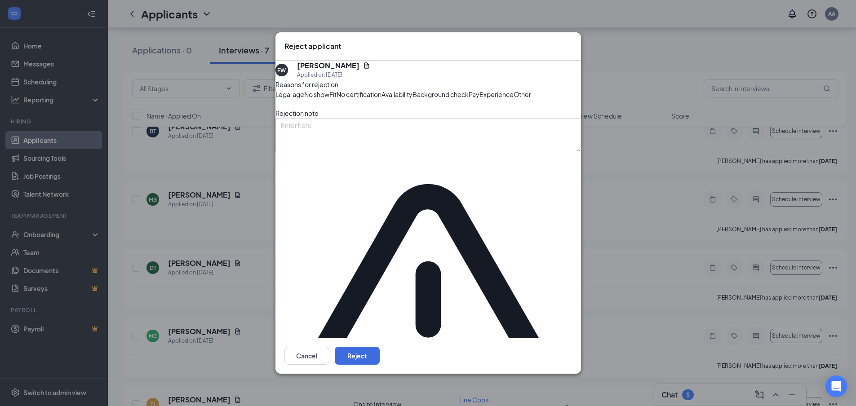
click at [413, 99] on div "Availability" at bounding box center [397, 94] width 31 height 10
click at [380, 347] on button "Reject" at bounding box center [357, 356] width 45 height 18
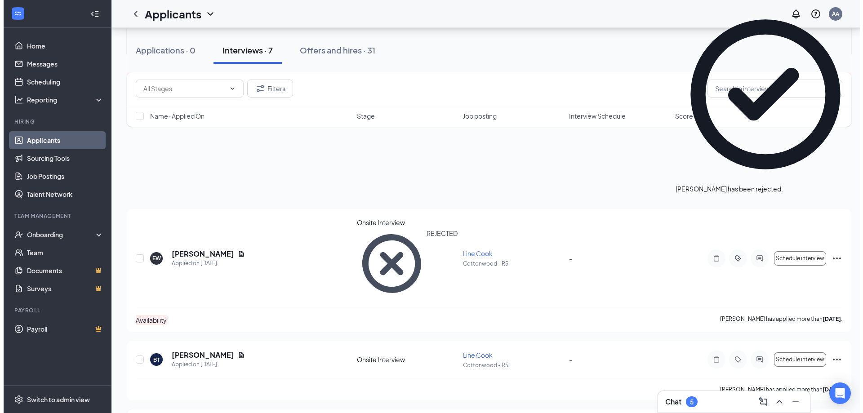
scroll to position [11, 0]
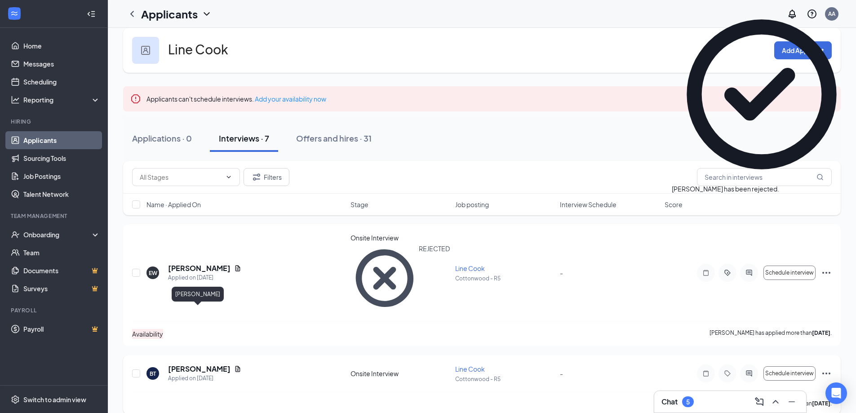
click at [210, 364] on h5 "[PERSON_NAME]" at bounding box center [199, 369] width 62 height 10
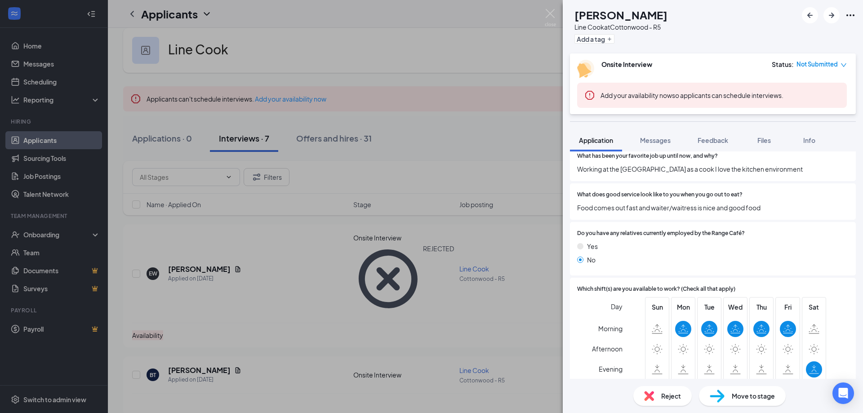
scroll to position [539, 0]
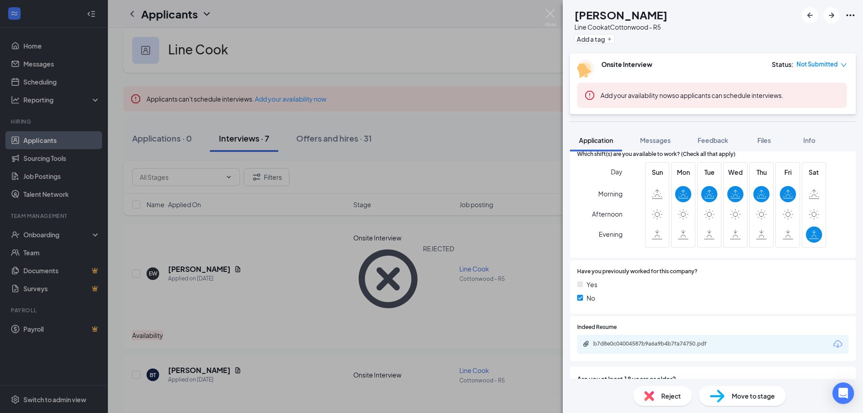
click at [669, 399] on span "Reject" at bounding box center [671, 396] width 20 height 10
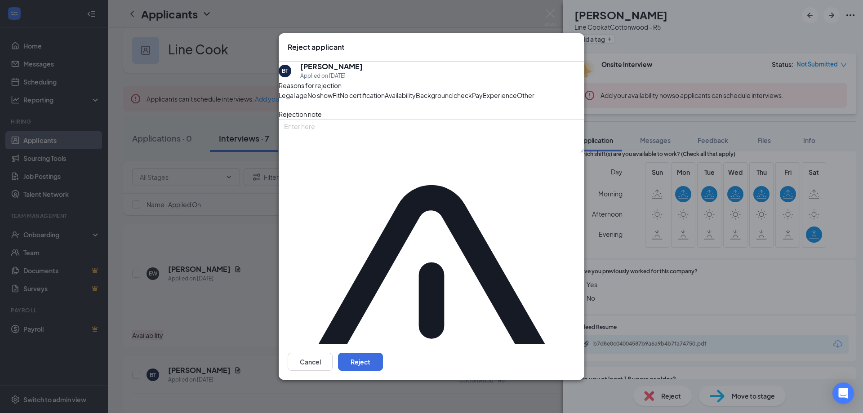
click at [416, 100] on div "Availability" at bounding box center [400, 95] width 31 height 10
click at [383, 353] on button "Reject" at bounding box center [360, 362] width 45 height 18
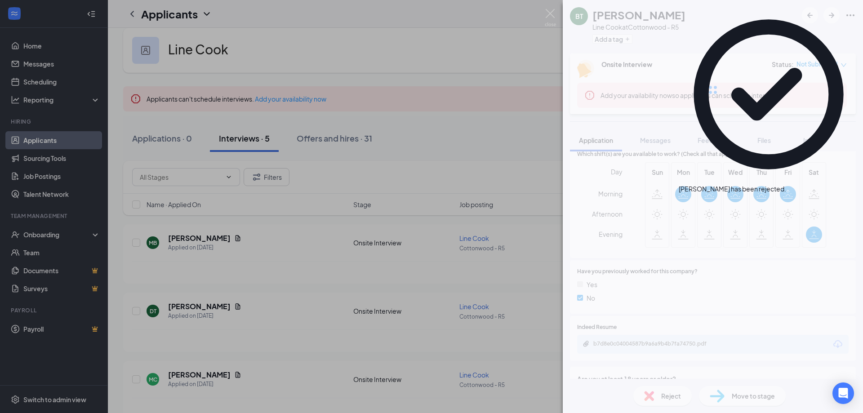
click at [241, 321] on div "BT [PERSON_NAME] Line Cook at [GEOGRAPHIC_DATA] - R5 Add a tag Onsite Interview…" at bounding box center [431, 206] width 863 height 413
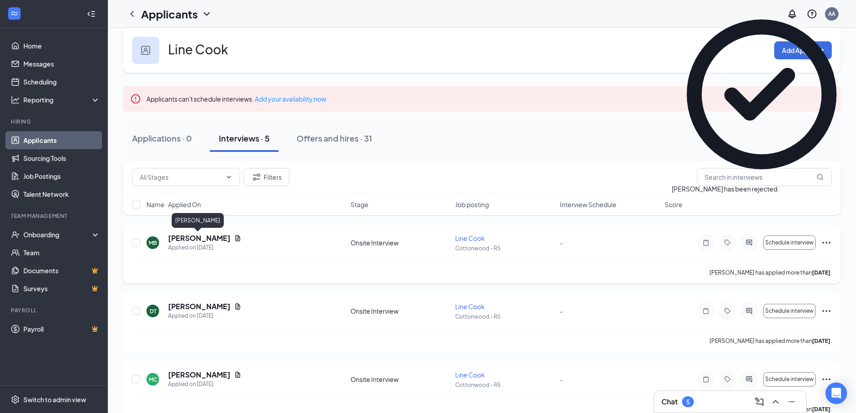
click at [187, 240] on h5 "[PERSON_NAME]" at bounding box center [199, 238] width 62 height 10
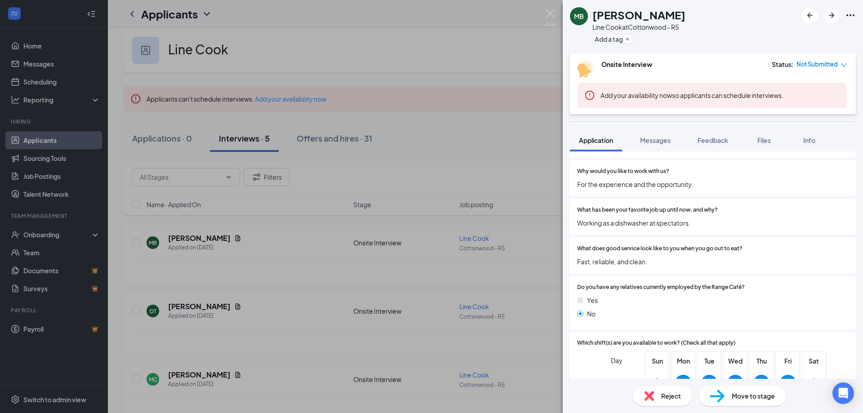
scroll to position [450, 0]
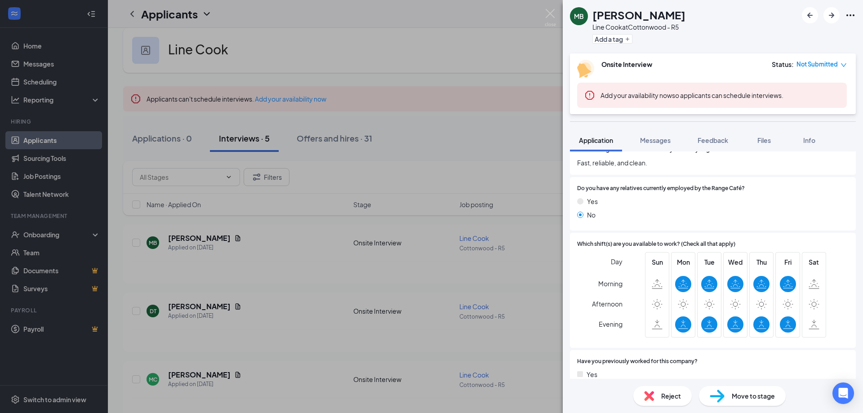
click at [660, 401] on div "Reject" at bounding box center [662, 396] width 58 height 20
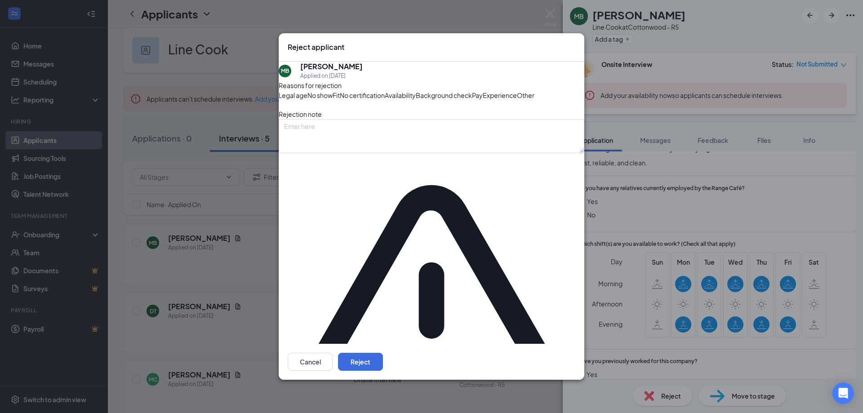
click at [416, 100] on span "Availability" at bounding box center [400, 95] width 31 height 10
click at [383, 353] on button "Reject" at bounding box center [360, 362] width 45 height 18
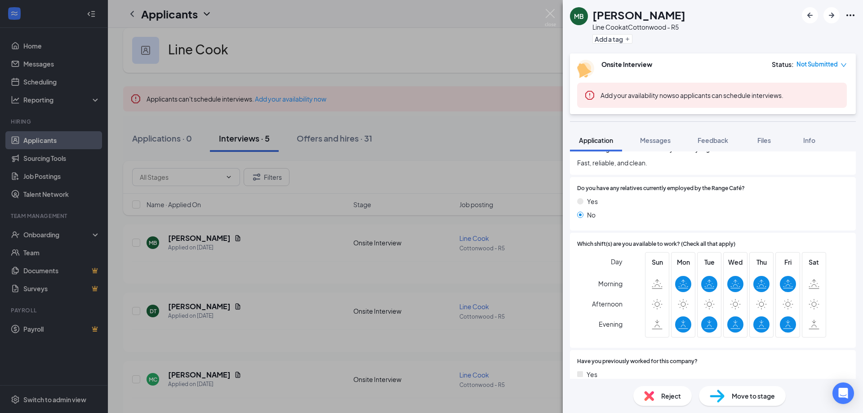
click at [330, 302] on div "MB [PERSON_NAME] Line Cook at [GEOGRAPHIC_DATA] - R5 Add a tag Onsite Interview…" at bounding box center [431, 206] width 863 height 413
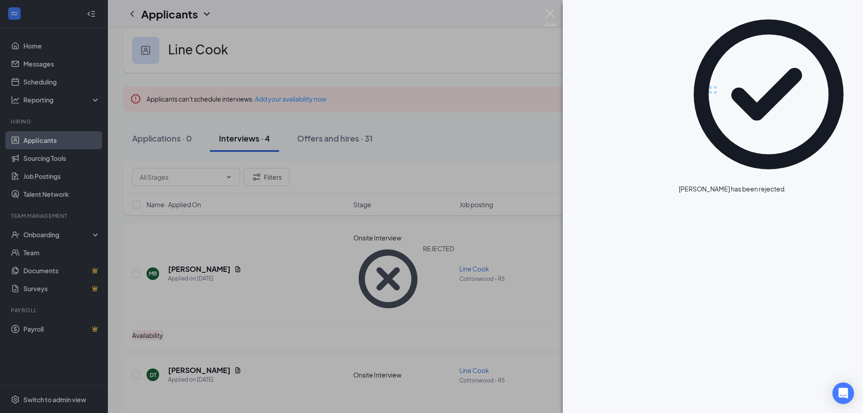
click at [330, 302] on div at bounding box center [431, 206] width 863 height 413
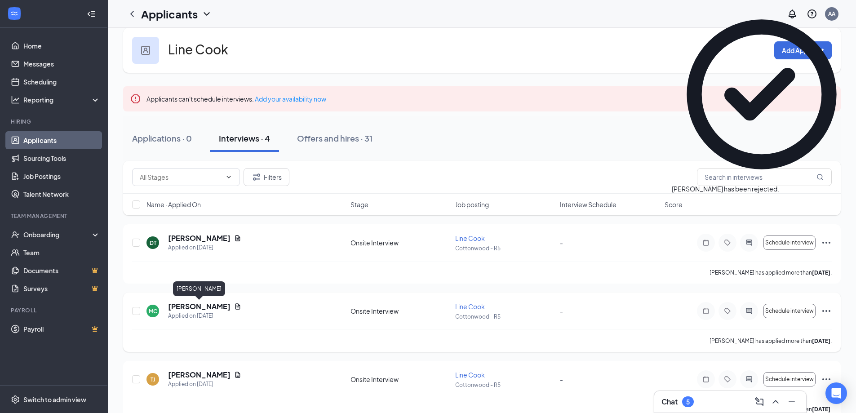
click at [189, 310] on h5 "[PERSON_NAME]" at bounding box center [199, 307] width 62 height 10
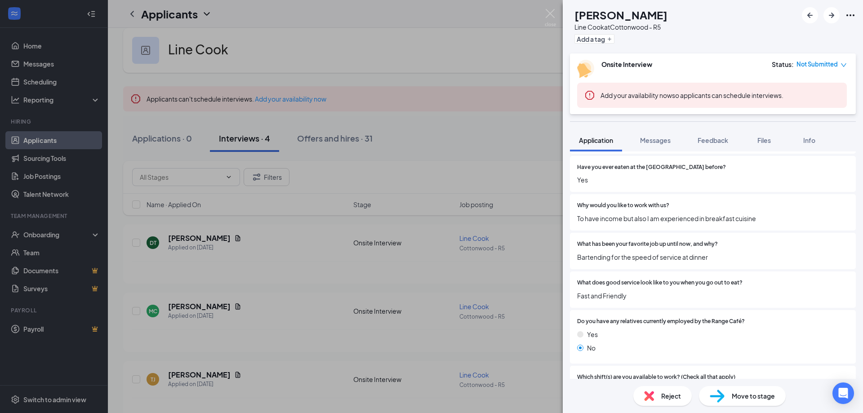
scroll to position [451, 0]
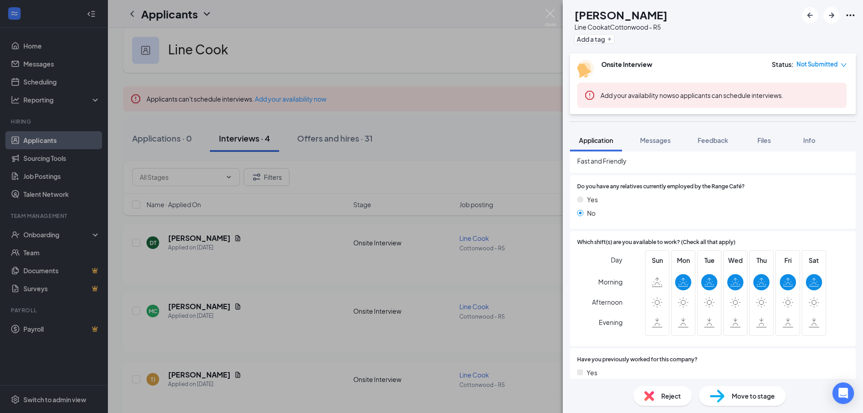
click at [654, 391] on img at bounding box center [649, 396] width 10 height 10
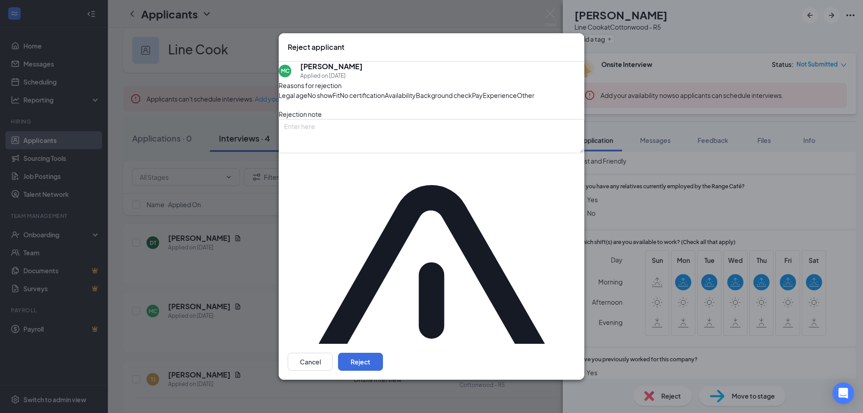
click at [416, 100] on span "Availability" at bounding box center [400, 95] width 31 height 10
click at [383, 353] on button "Reject" at bounding box center [360, 362] width 45 height 18
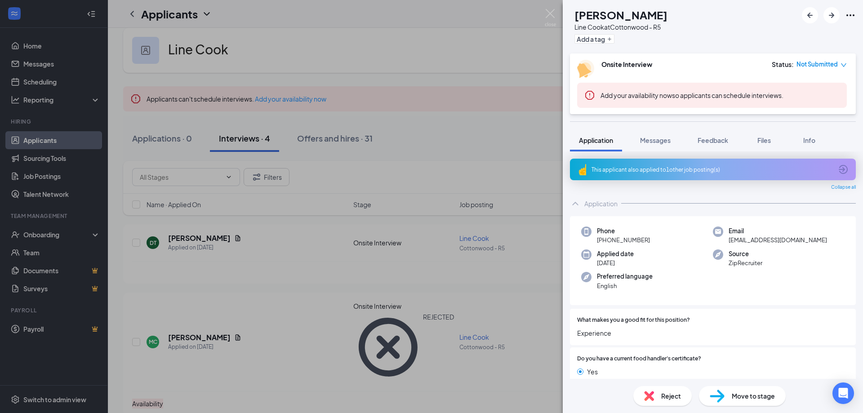
click at [440, 280] on div "TJ [PERSON_NAME] Line Cook at [GEOGRAPHIC_DATA] - R5 Add a tag Onsite Interview…" at bounding box center [431, 206] width 863 height 413
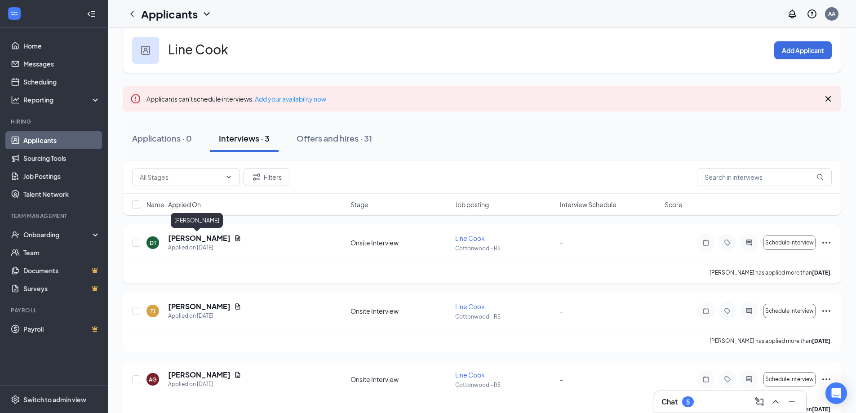
click at [179, 238] on h5 "[PERSON_NAME]" at bounding box center [199, 238] width 62 height 10
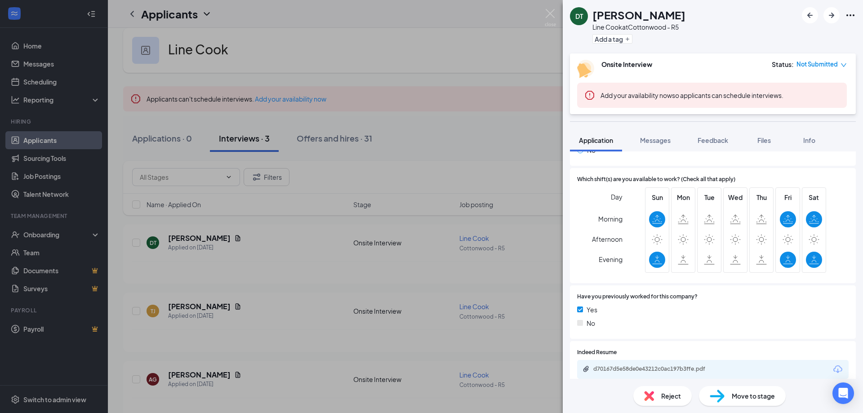
scroll to position [610, 0]
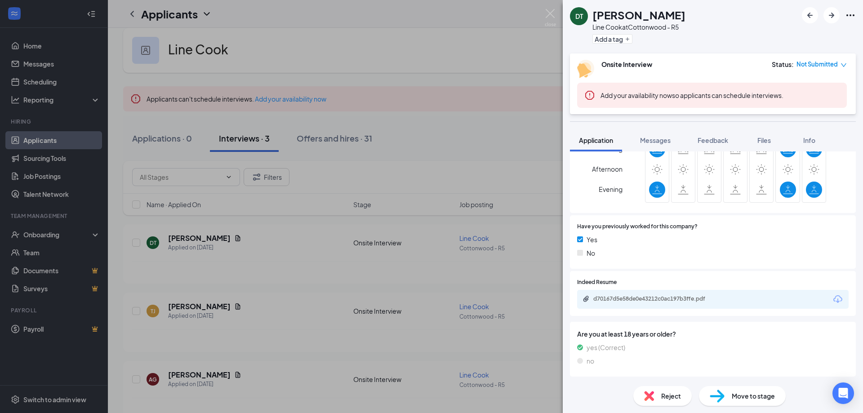
click at [616, 294] on div "d70167d5e58de0e43212c0ac197b3ffe.pdf" at bounding box center [713, 299] width 272 height 19
click at [640, 297] on div "d70167d5e58de0e43212c0ac197b3ffe.pdf" at bounding box center [656, 298] width 126 height 7
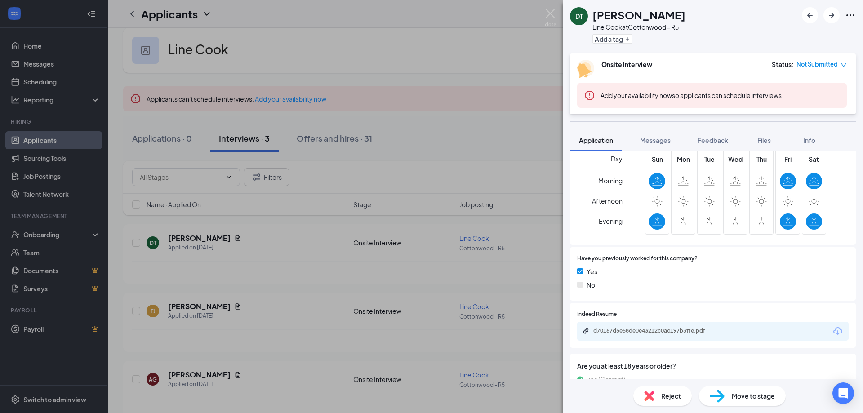
scroll to position [562, 0]
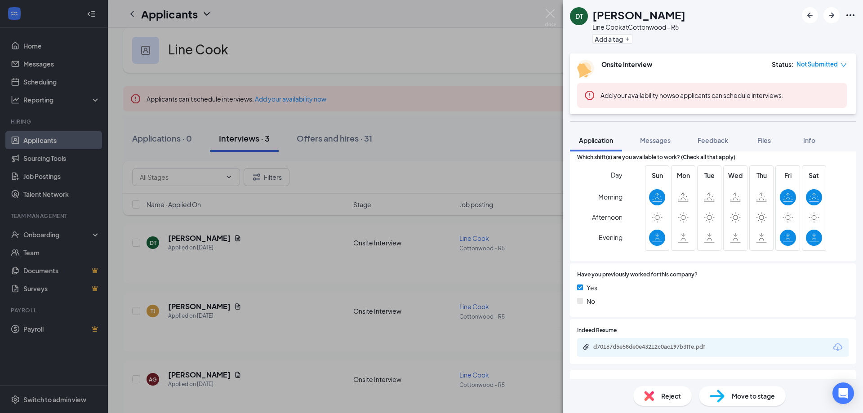
click at [506, 240] on div "DT [PERSON_NAME] Line Cook at [GEOGRAPHIC_DATA] - R5 Add a tag Onsite Interview…" at bounding box center [431, 206] width 863 height 413
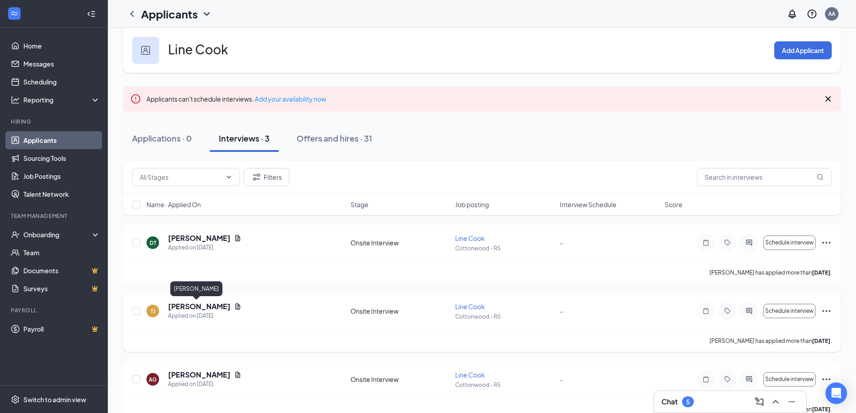
click at [193, 308] on h5 "[PERSON_NAME]" at bounding box center [199, 307] width 62 height 10
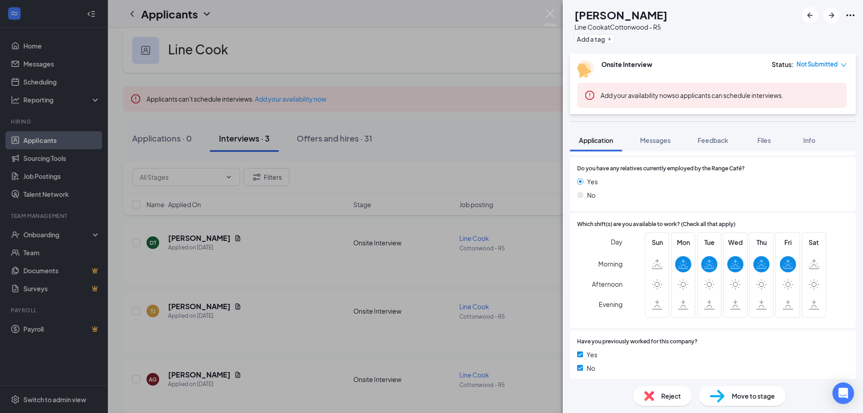
scroll to position [610, 0]
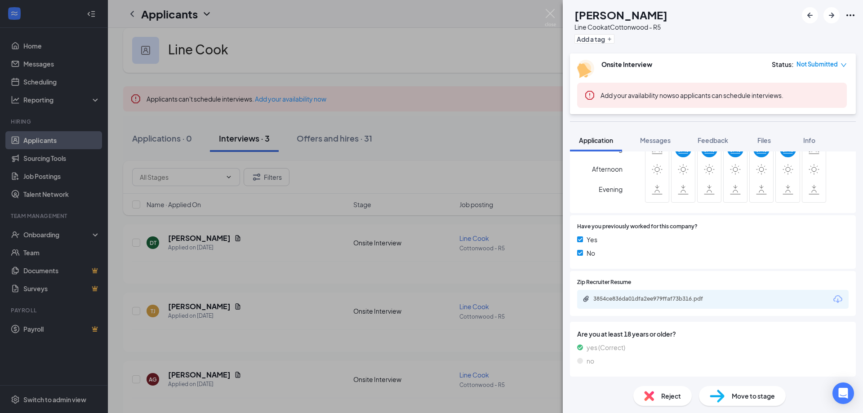
click at [651, 399] on img at bounding box center [649, 396] width 10 height 10
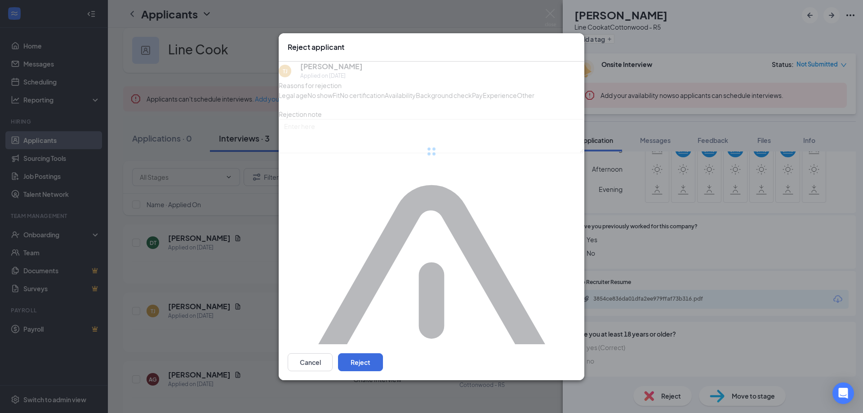
scroll to position [606, 0]
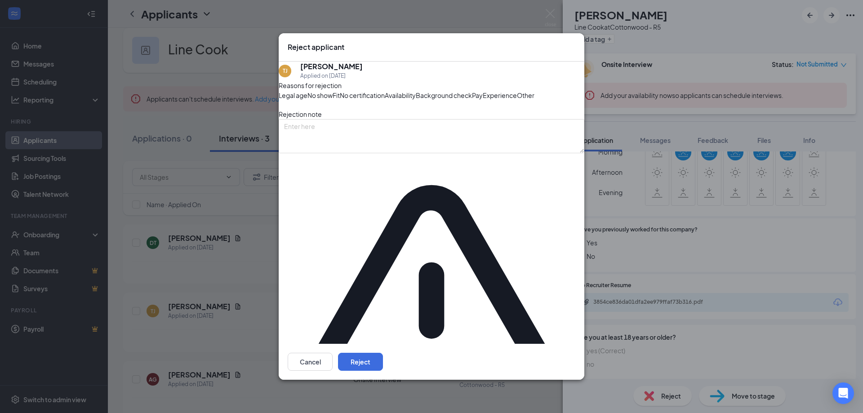
click at [416, 100] on div "Availability" at bounding box center [400, 95] width 31 height 10
click at [383, 353] on button "Reject" at bounding box center [360, 362] width 45 height 18
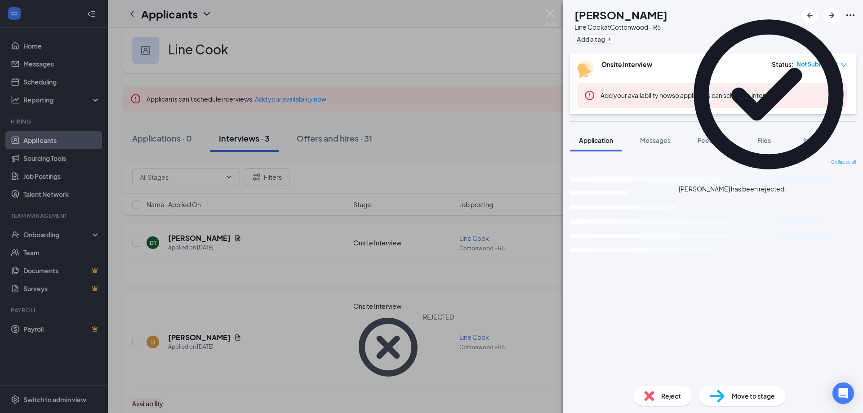
click at [192, 324] on div "AG [PERSON_NAME] Line Cook at [GEOGRAPHIC_DATA] - R5 Add a tag Onsite Interview…" at bounding box center [431, 206] width 863 height 413
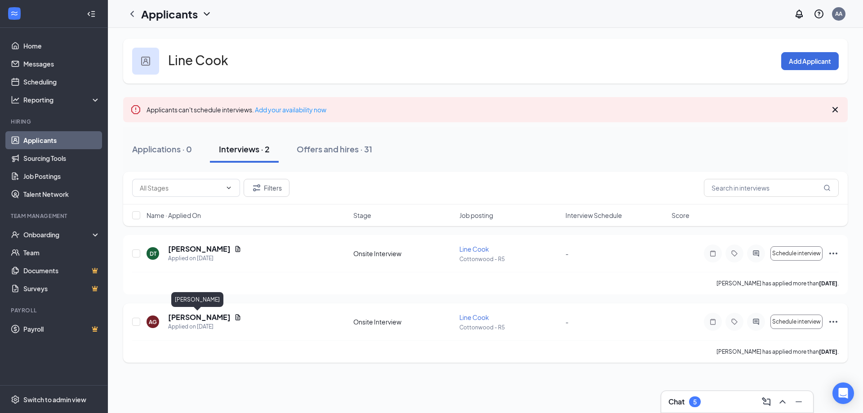
click at [207, 313] on h5 "[PERSON_NAME]" at bounding box center [199, 317] width 62 height 10
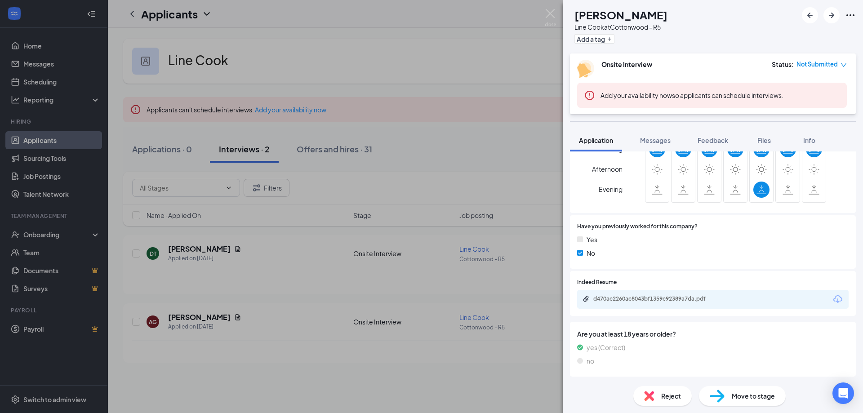
scroll to position [604, 0]
click at [657, 302] on div "d470ac2260ac8043bf1359c92389a7da.pdf" at bounding box center [656, 298] width 126 height 7
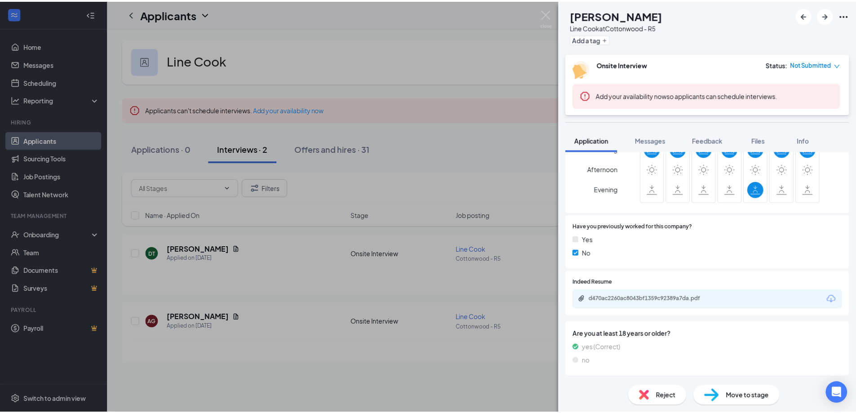
scroll to position [601, 0]
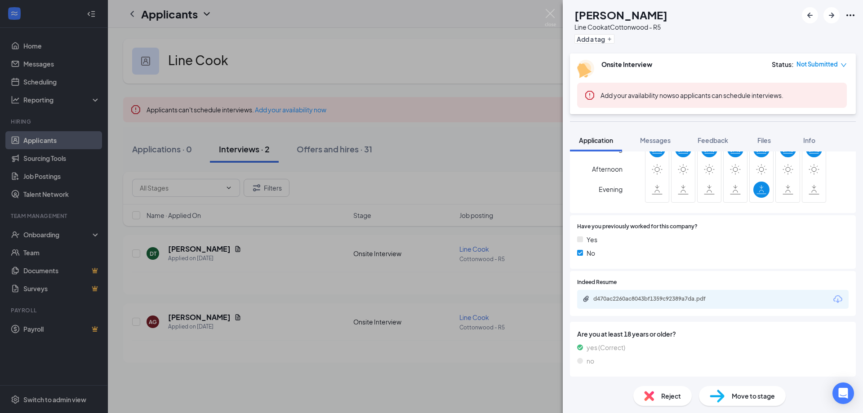
click at [221, 258] on div "AG [PERSON_NAME] Line Cook at [GEOGRAPHIC_DATA] - R5 Add a tag Onsite Interview…" at bounding box center [431, 206] width 863 height 413
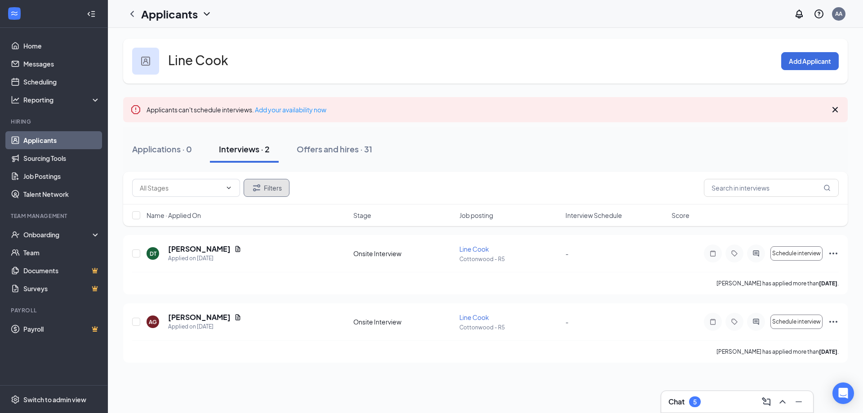
click at [271, 185] on button "Filters" at bounding box center [267, 188] width 46 height 18
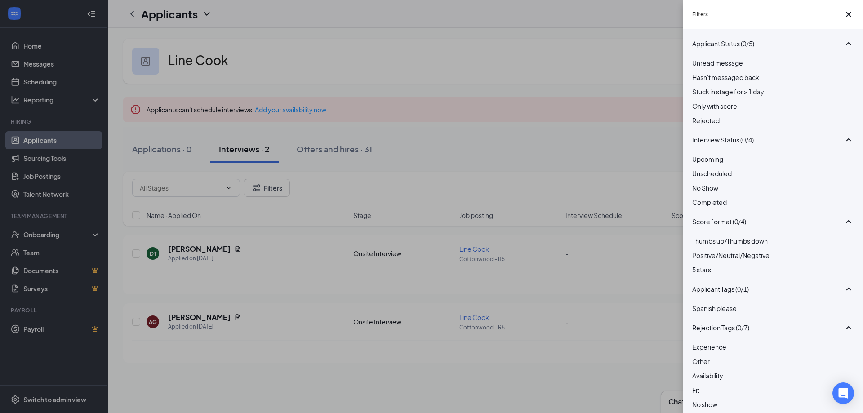
click at [697, 116] on div at bounding box center [773, 116] width 162 height 0
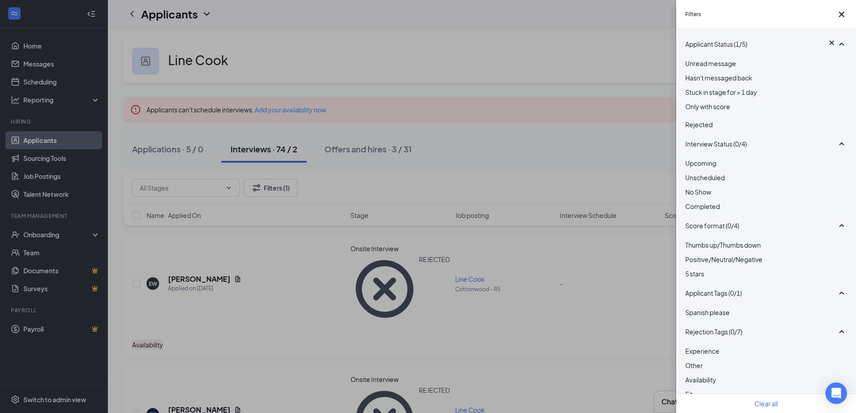
click at [504, 162] on div "Filters Applicant Status (1/5) Unread message Hasn't messaged back Stuck in sta…" at bounding box center [428, 206] width 856 height 413
click at [350, 201] on div "Filters Applicant Status (1/5) Unread message Hasn't messaged back Stuck in sta…" at bounding box center [428, 206] width 856 height 413
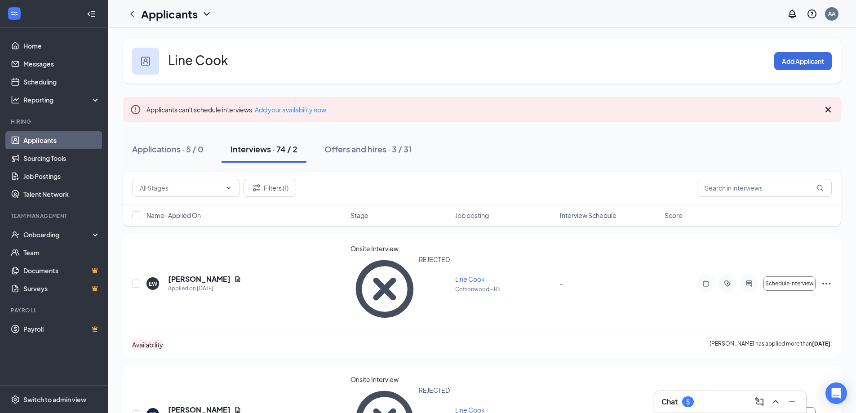
click at [187, 213] on span "Name · Applied On" at bounding box center [174, 215] width 54 height 9
click at [134, 20] on div at bounding box center [132, 14] width 18 height 18
click at [131, 15] on icon "ChevronLeft" at bounding box center [132, 14] width 11 height 11
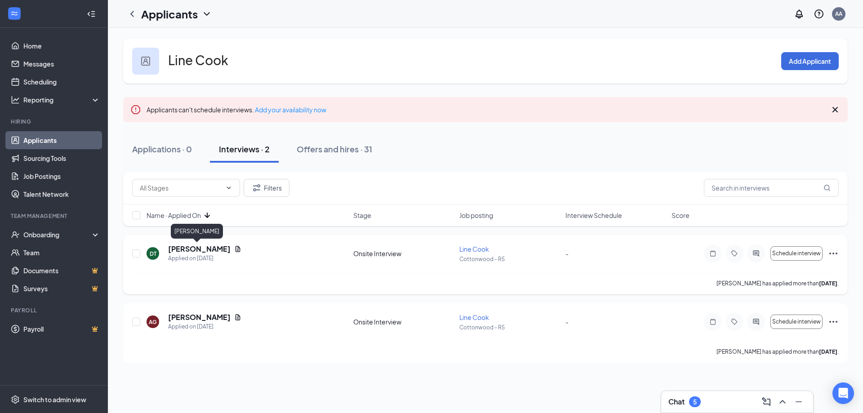
click at [200, 252] on h5 "[PERSON_NAME]" at bounding box center [199, 249] width 62 height 10
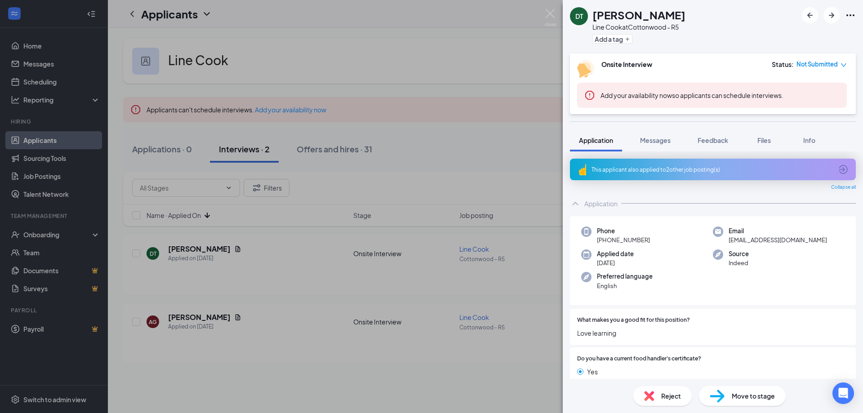
click at [736, 244] on span "[EMAIL_ADDRESS][DOMAIN_NAME]" at bounding box center [778, 240] width 98 height 9
click at [643, 235] on span "Phone" at bounding box center [623, 231] width 53 height 9
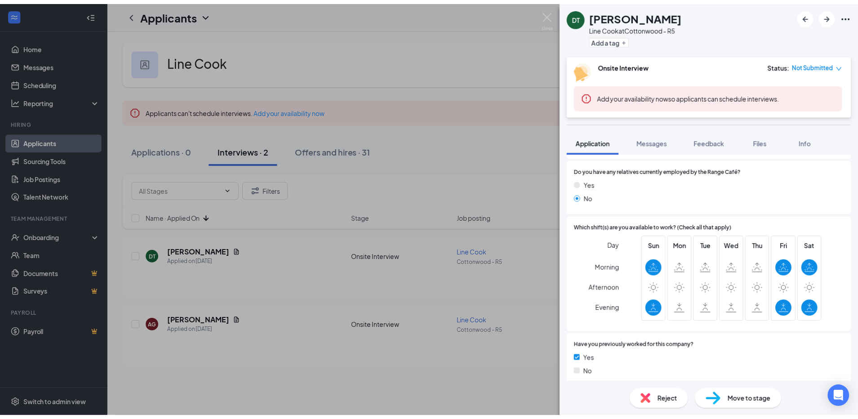
scroll to position [495, 0]
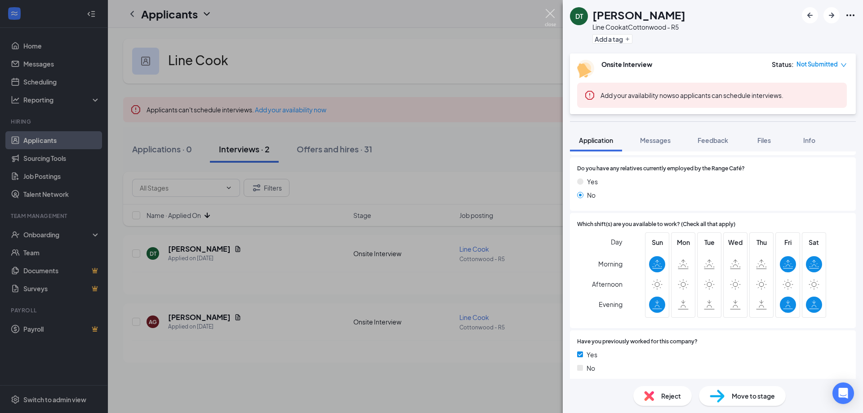
click at [552, 24] on img at bounding box center [550, 18] width 11 height 18
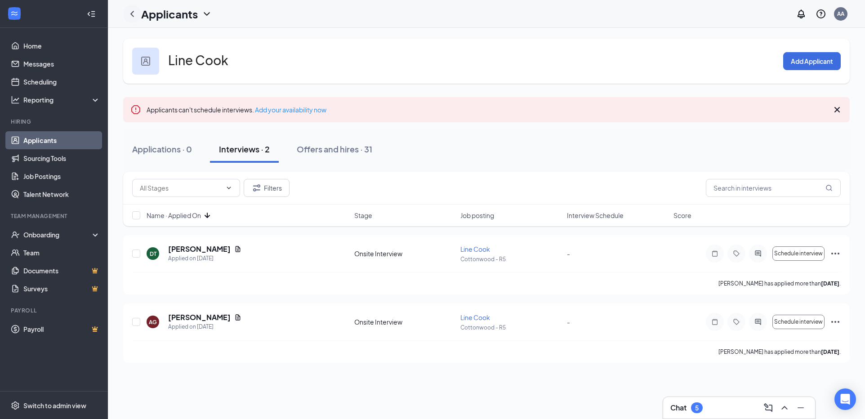
click at [131, 11] on icon "ChevronLeft" at bounding box center [132, 14] width 11 height 11
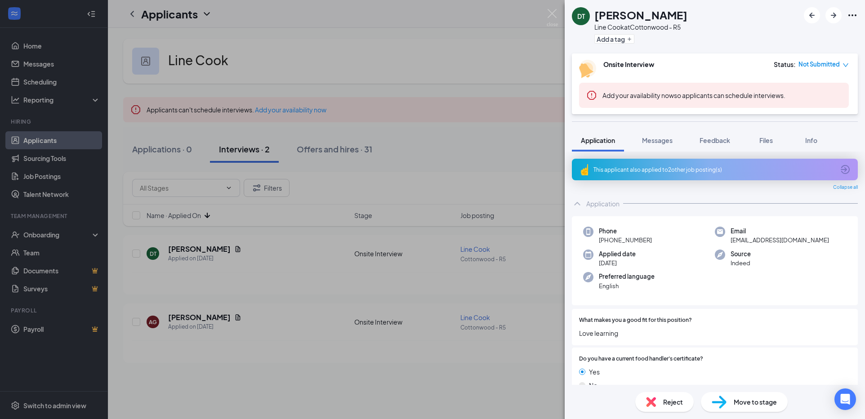
click at [135, 18] on div "DT [PERSON_NAME] Line Cook at [GEOGRAPHIC_DATA] - R5 Add a tag Onsite Interview…" at bounding box center [432, 209] width 865 height 419
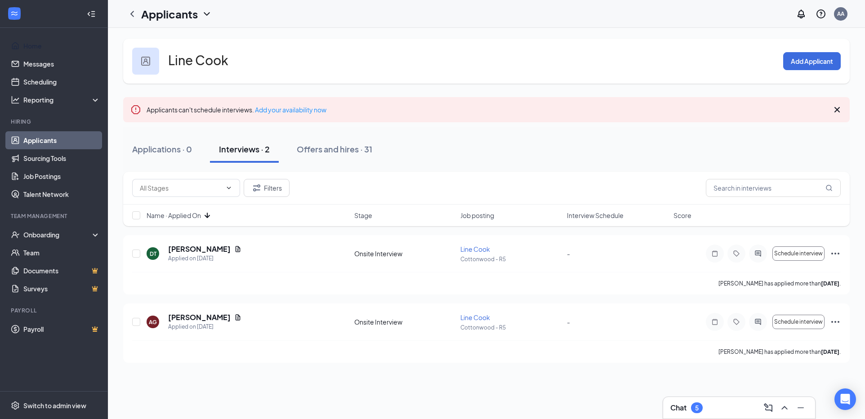
click at [46, 44] on link "Home" at bounding box center [61, 46] width 77 height 18
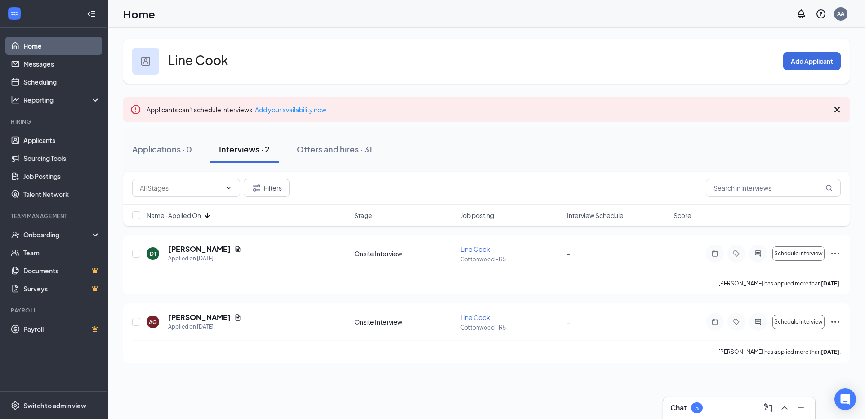
click at [46, 45] on link "Home" at bounding box center [61, 46] width 77 height 18
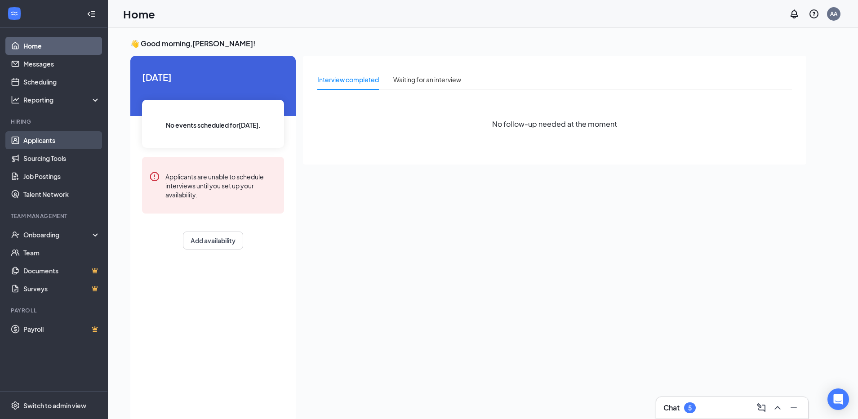
click at [61, 134] on link "Applicants" at bounding box center [61, 140] width 77 height 18
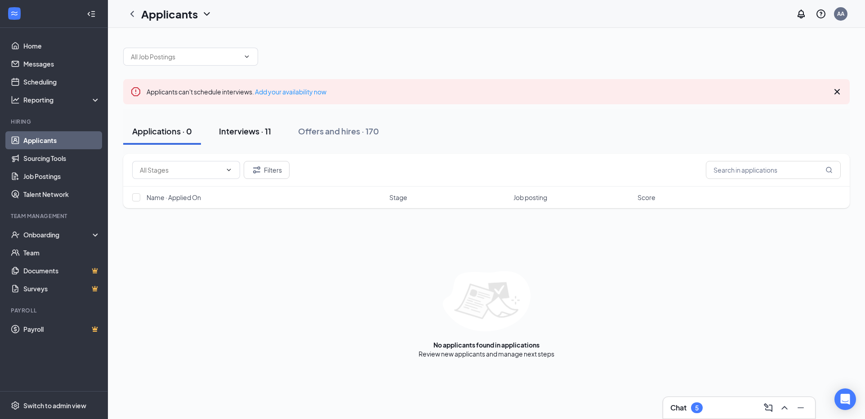
click at [251, 130] on div "Interviews · 11" at bounding box center [245, 130] width 52 height 11
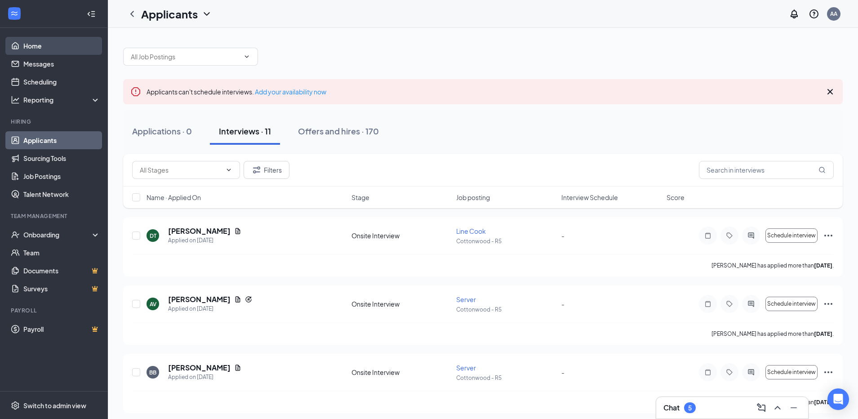
click at [73, 43] on link "Home" at bounding box center [61, 46] width 77 height 18
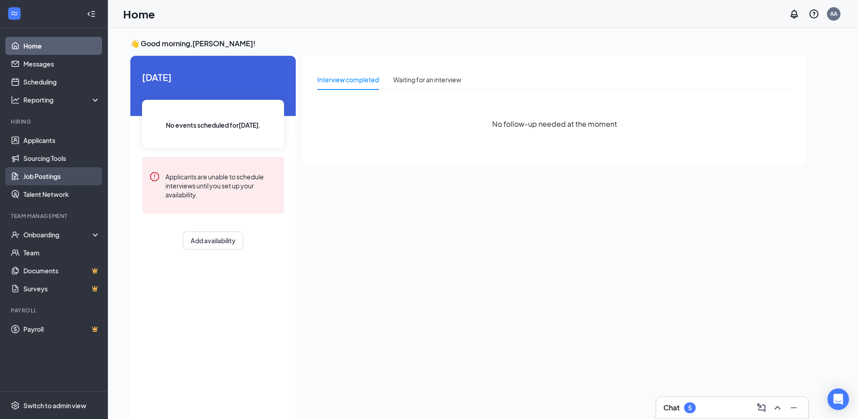
click at [68, 178] on link "Job Postings" at bounding box center [61, 176] width 77 height 18
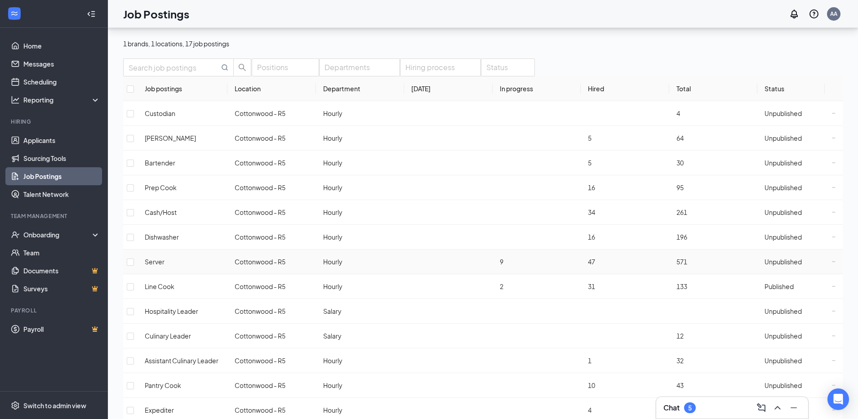
scroll to position [110, 0]
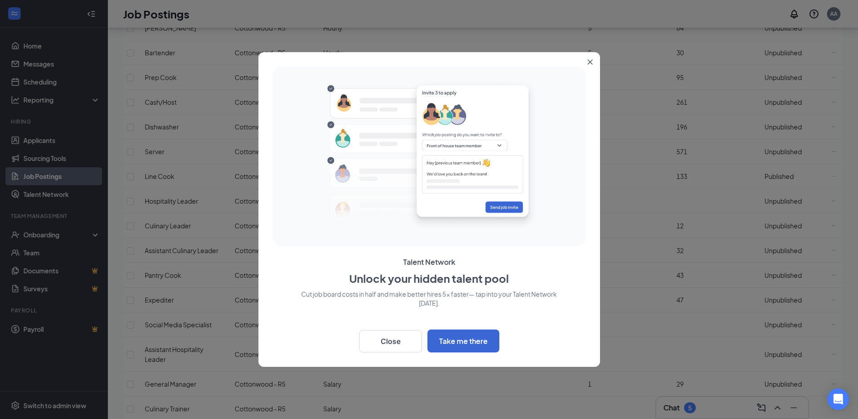
click at [588, 62] on icon "Close" at bounding box center [590, 61] width 5 height 5
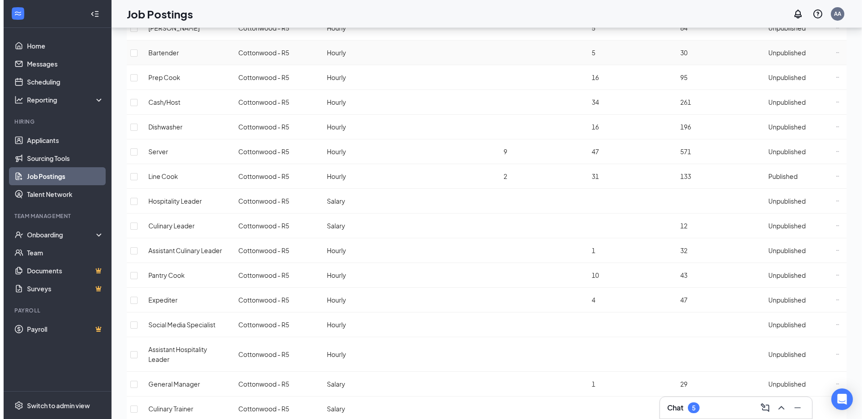
scroll to position [0, 0]
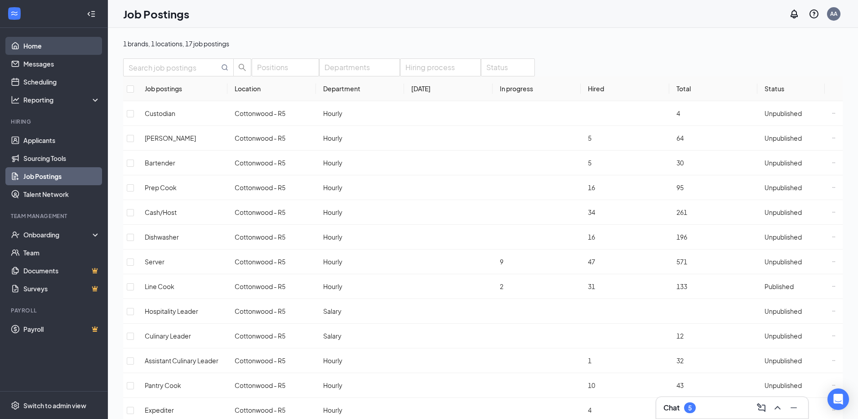
click at [23, 47] on link "Home" at bounding box center [61, 46] width 77 height 18
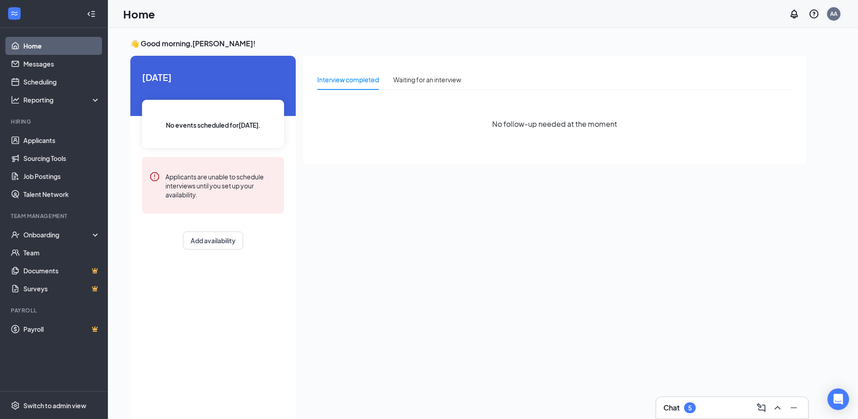
click at [842, 13] on div "AA" at bounding box center [834, 14] width 18 height 18
click at [752, 107] on li "Log out" at bounding box center [769, 100] width 68 height 13
